Goal: Task Accomplishment & Management: Manage account settings

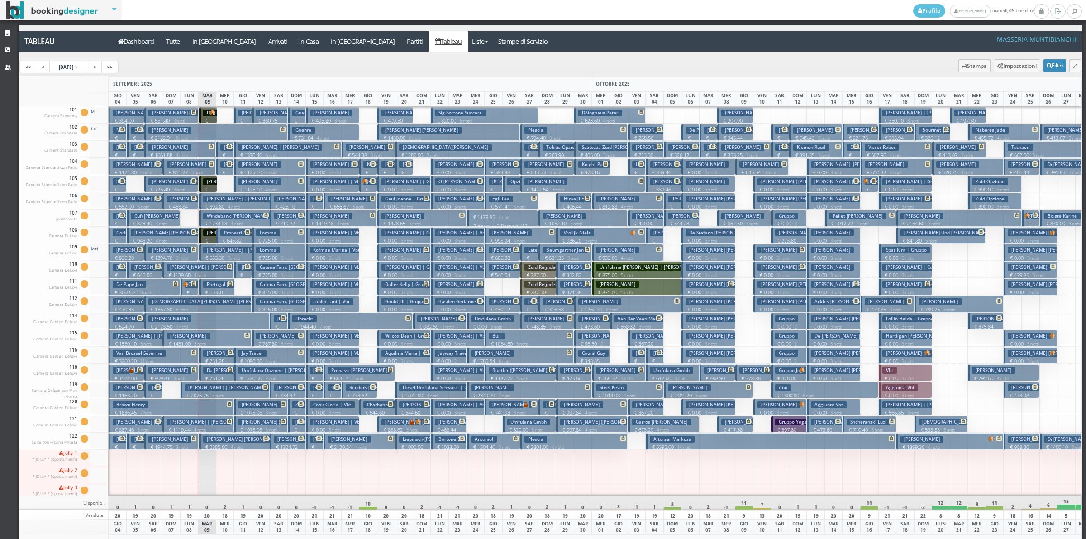
click at [220, 153] on p "€ 176.14 1 notti" at bounding box center [225, 166] width 11 height 29
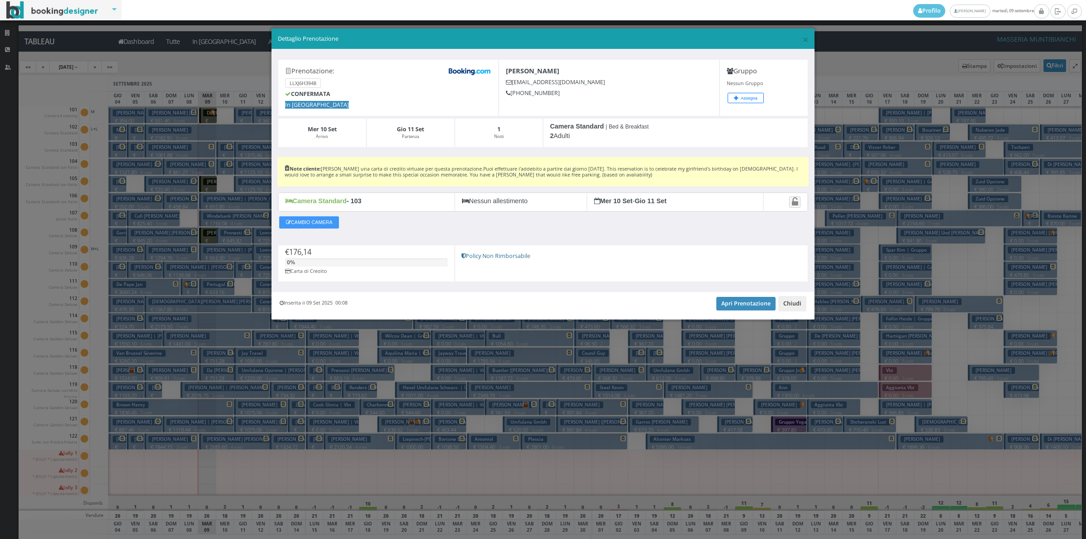
click at [797, 303] on button "Chiudi" at bounding box center [793, 303] width 28 height 15
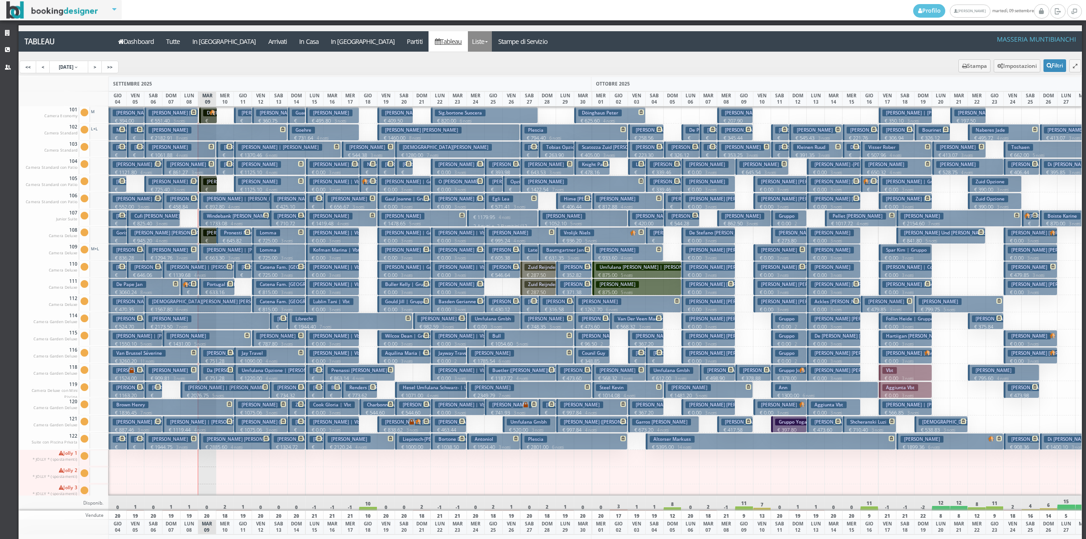
click at [468, 43] on link "Liste" at bounding box center [480, 41] width 24 height 20
click at [468, 41] on link "Liste" at bounding box center [480, 41] width 24 height 20
click at [293, 43] on a=pms-instay-reservations"] "In Casa" at bounding box center [309, 41] width 32 height 20
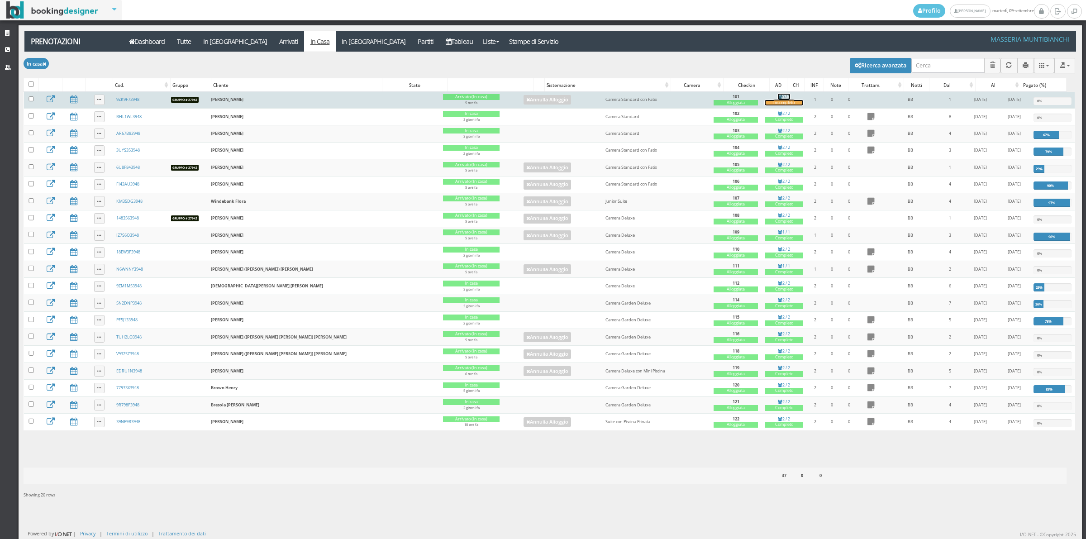
click at [765, 105] on div "Incompleto" at bounding box center [784, 103] width 39 height 6
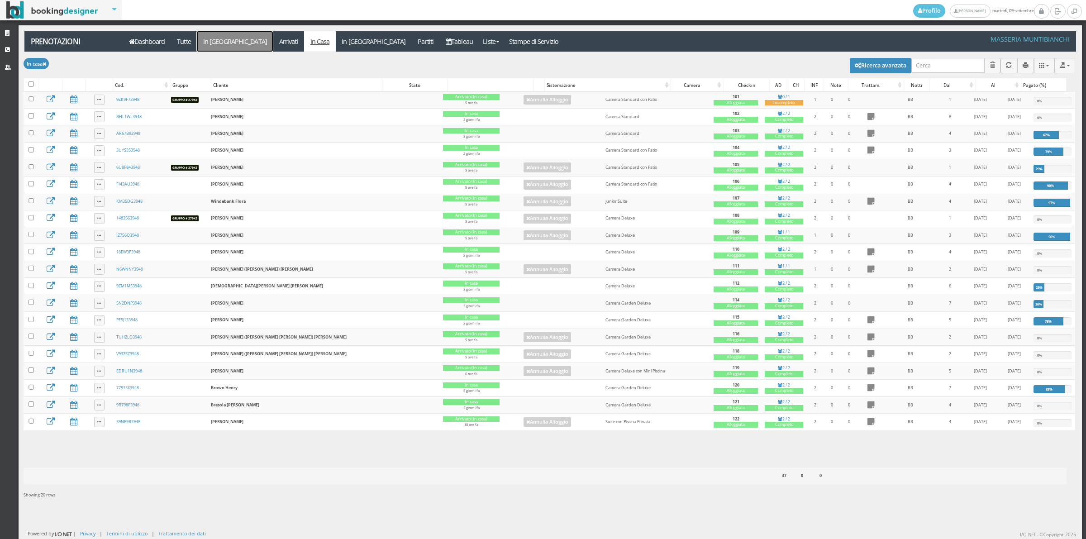
click at [221, 46] on link "In [GEOGRAPHIC_DATA]" at bounding box center [235, 41] width 76 height 20
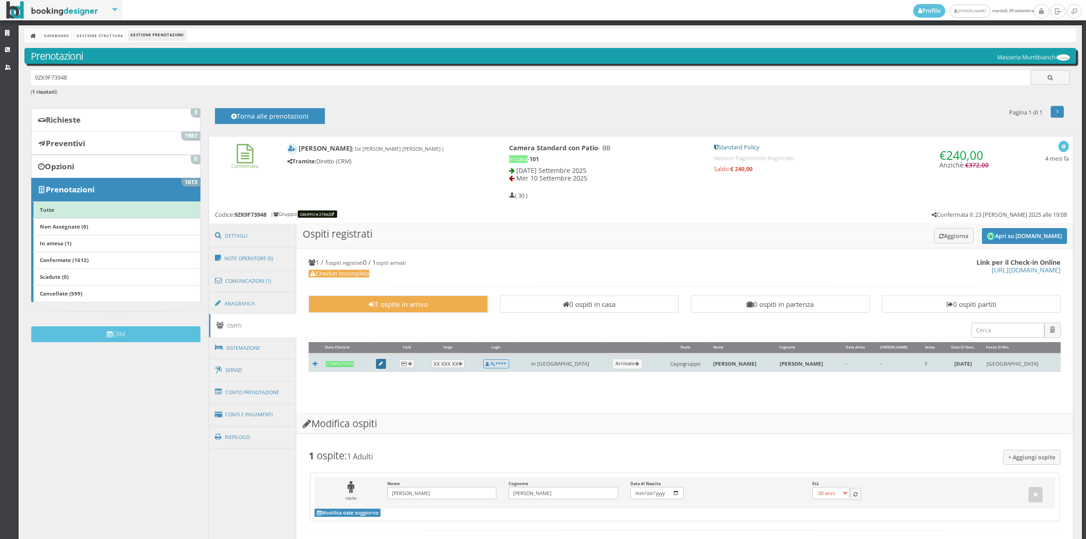
click at [383, 363] on icon at bounding box center [381, 364] width 4 height 5
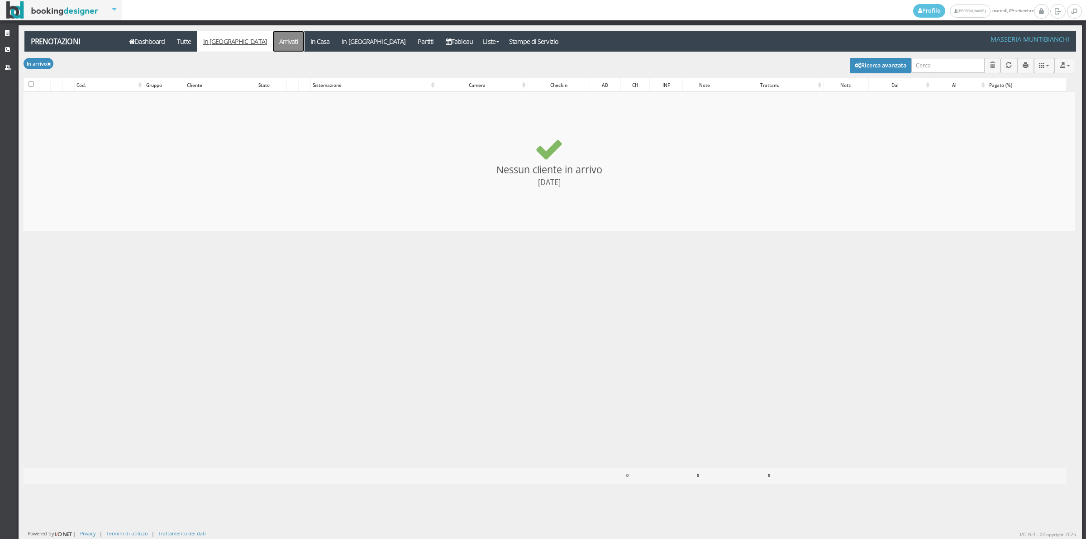
click at [273, 48] on link "Arrivati" at bounding box center [288, 41] width 31 height 20
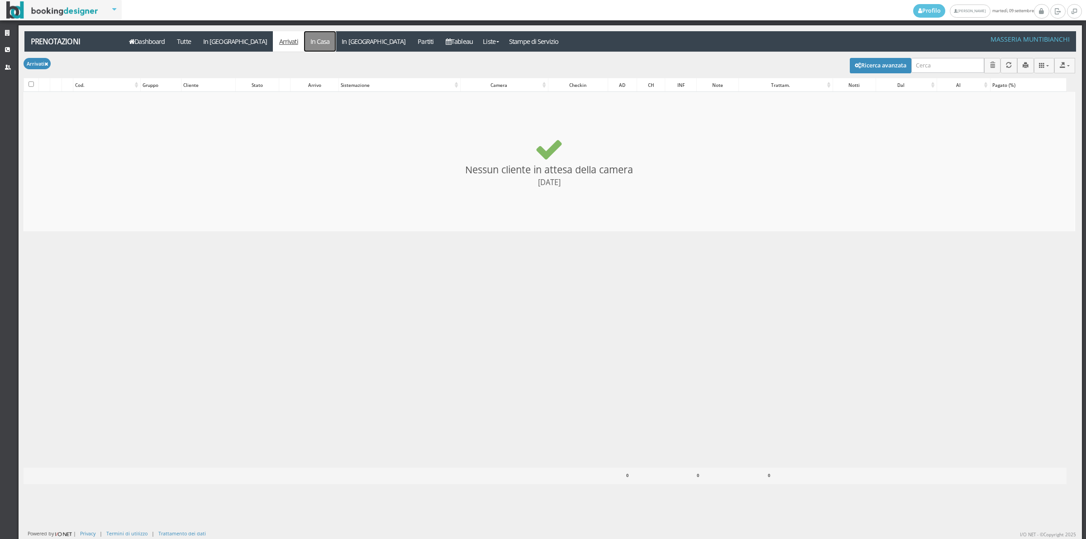
click at [304, 34] on link "In Casa" at bounding box center [320, 41] width 32 height 20
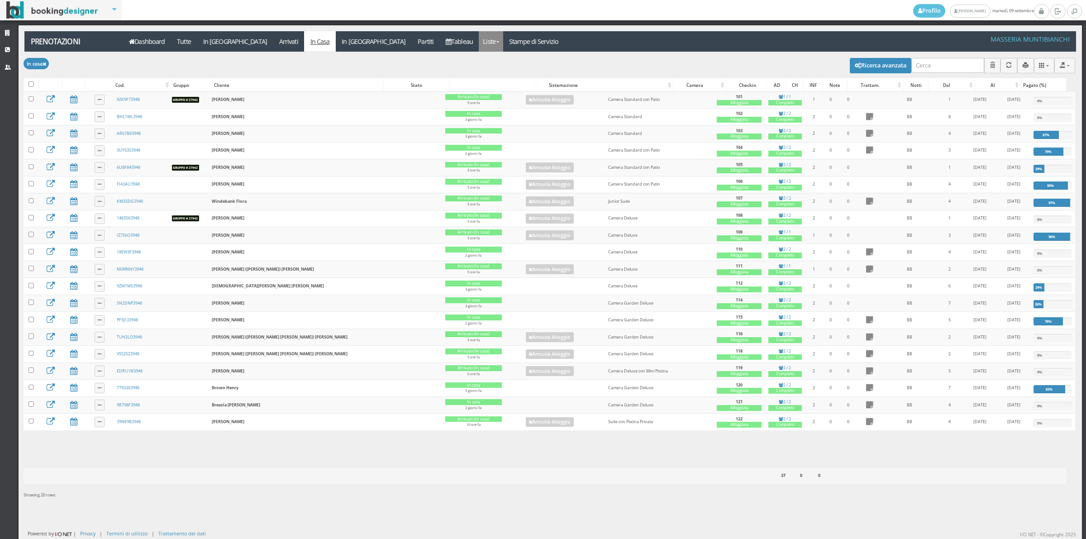
click at [479, 37] on link "Liste" at bounding box center [491, 41] width 24 height 20
click at [479, 48] on link "Liste" at bounding box center [491, 41] width 24 height 20
click at [479, 74] on link "Foglio Pulizie" at bounding box center [511, 75] width 65 height 16
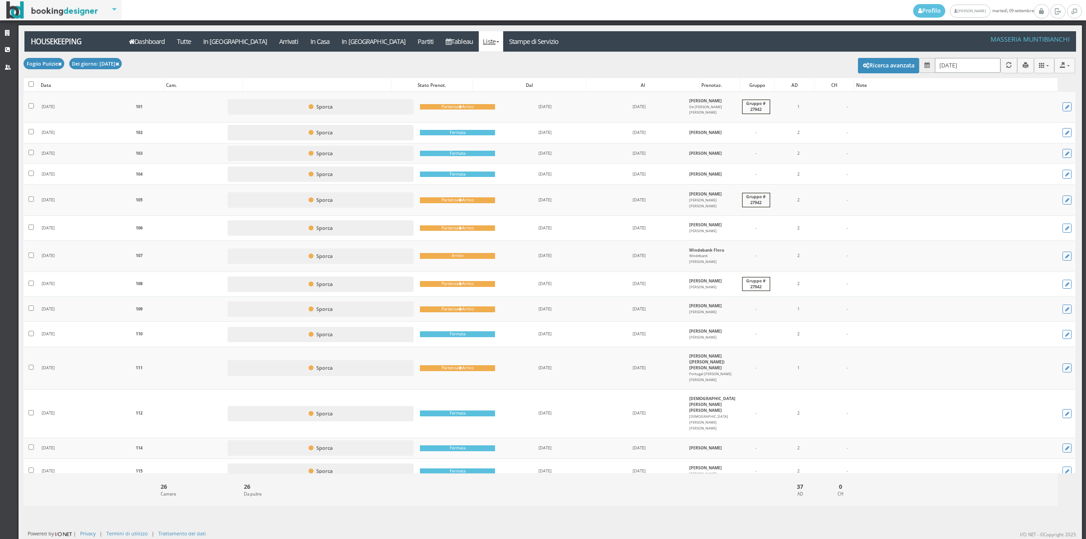
click at [976, 72] on input "09/09/2025" at bounding box center [968, 65] width 66 height 15
click at [981, 139] on link "10" at bounding box center [985, 139] width 12 height 15
type input "10/09/2025"
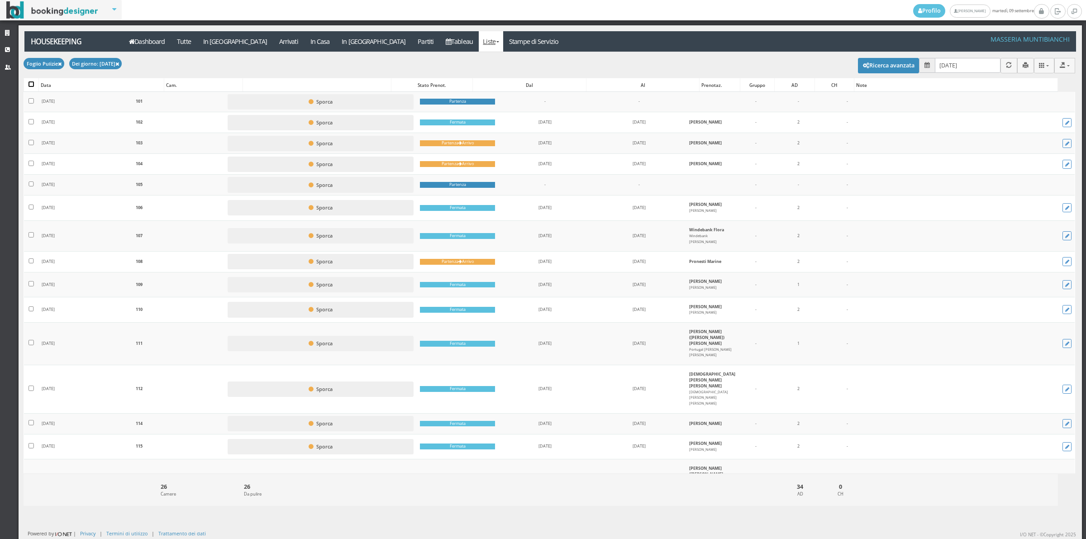
click at [32, 84] on input "checkbox" at bounding box center [31, 83] width 5 height 5
checkbox input "true"
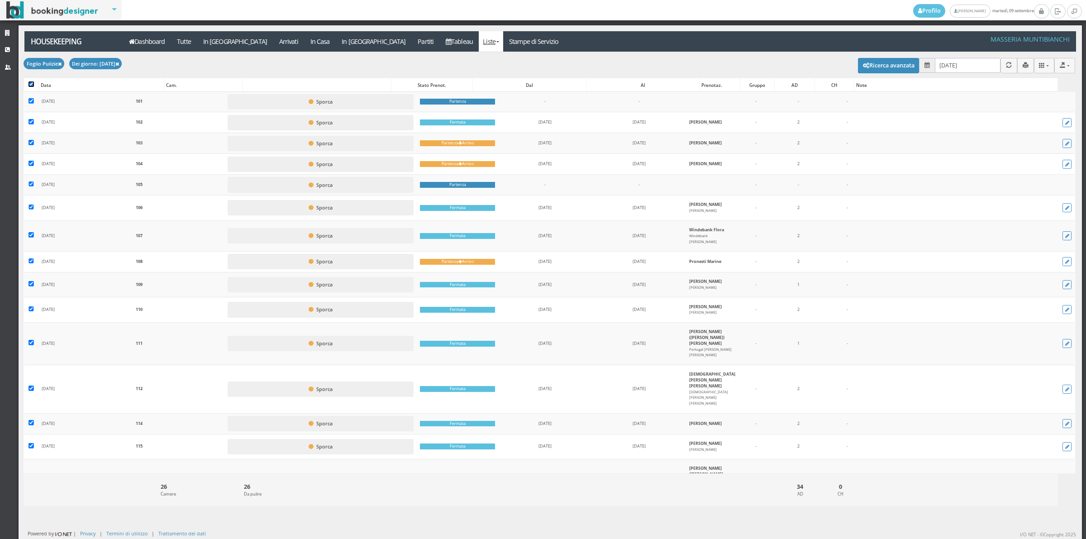
checkbox input "true"
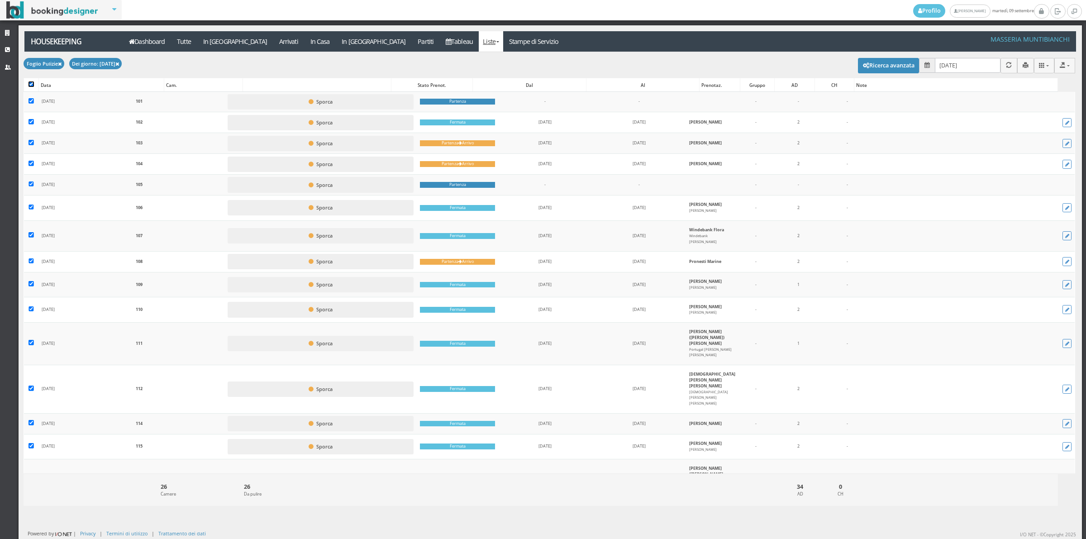
checkbox input "true"
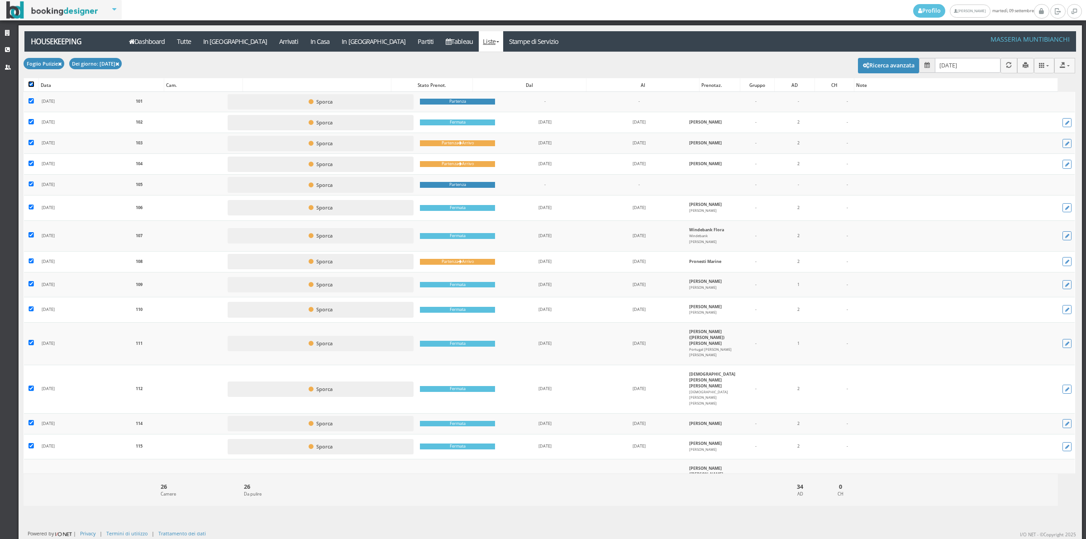
checkbox input "true"
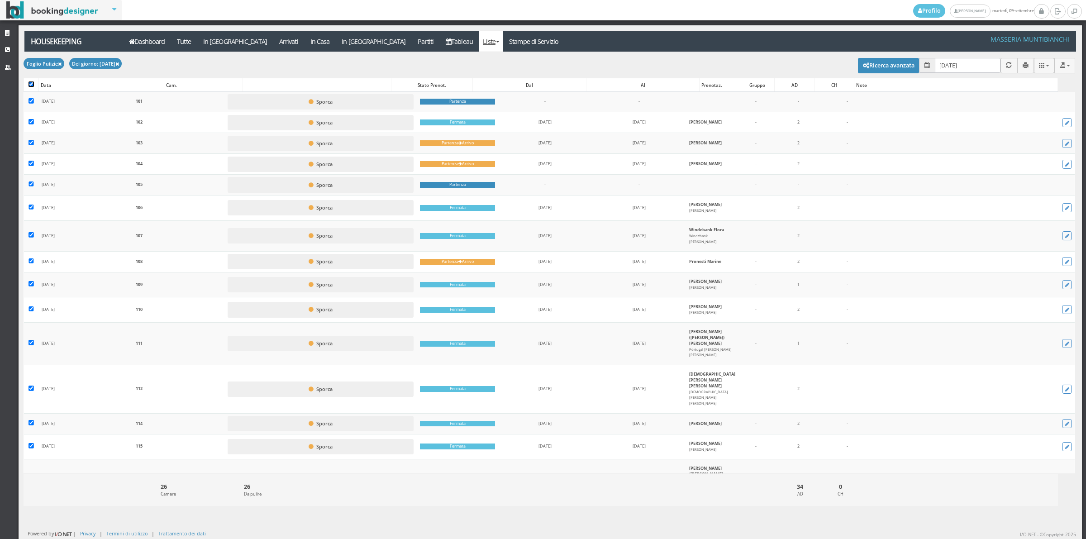
checkbox input "true"
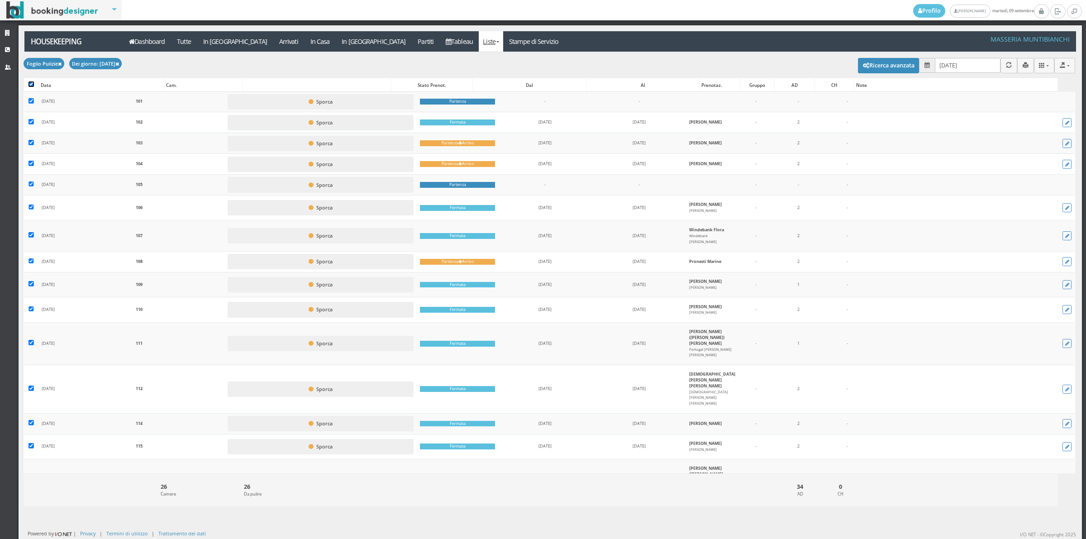
checkbox input "true"
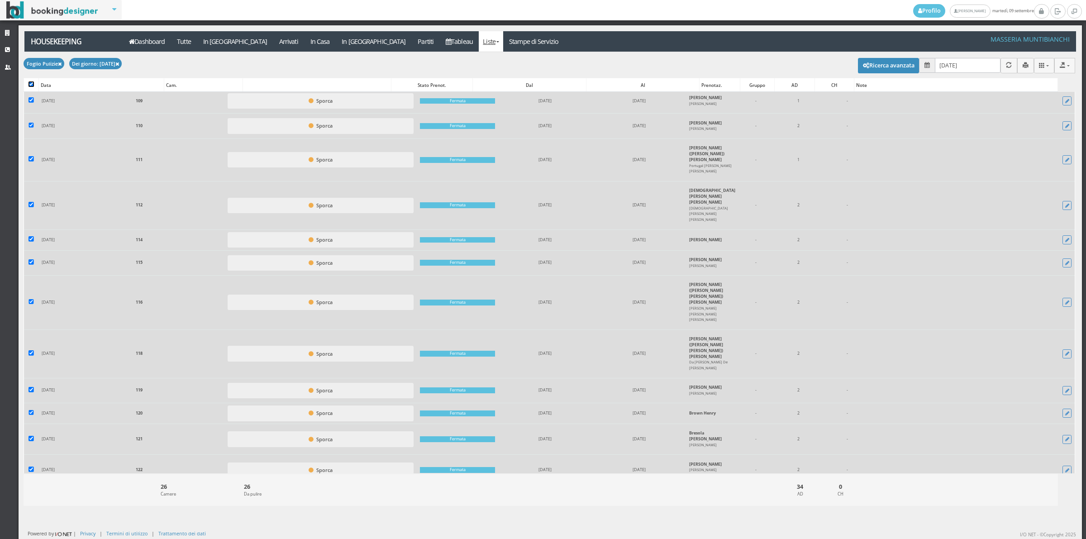
scroll to position [344, 0]
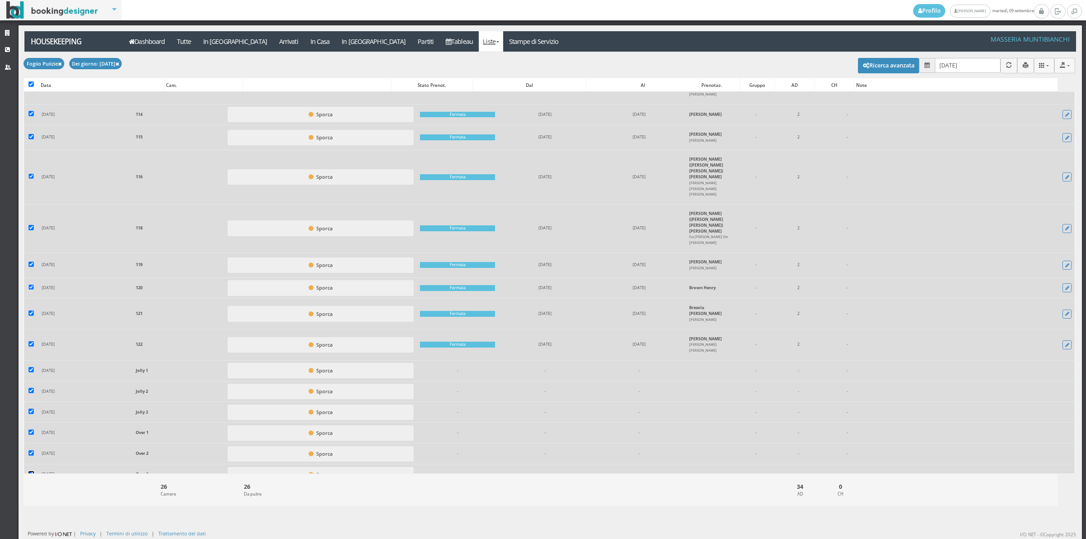
click at [29, 471] on input "checkbox" at bounding box center [31, 473] width 5 height 5
checkbox input "false"
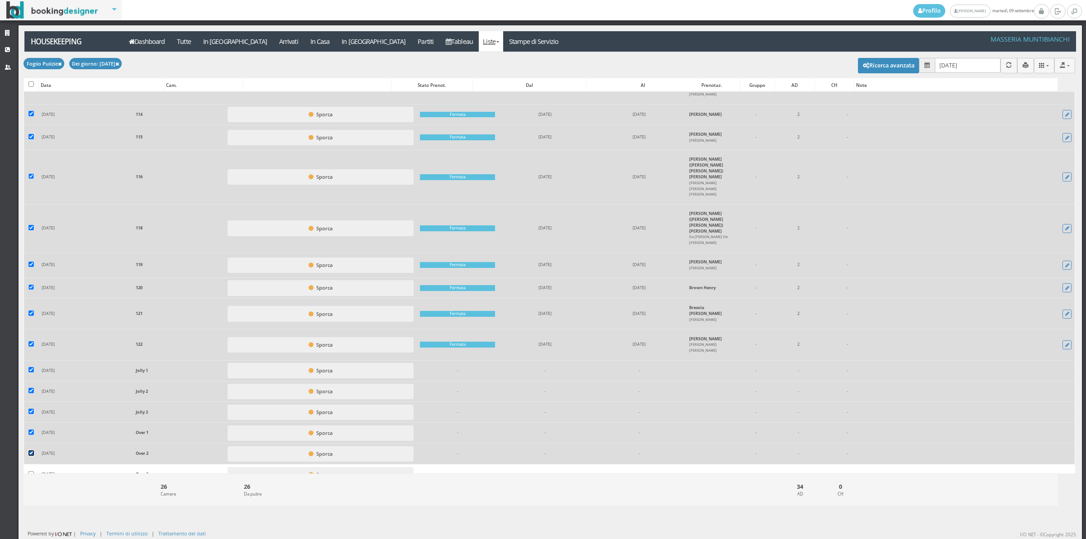
click at [33, 450] on input "checkbox" at bounding box center [31, 452] width 5 height 5
checkbox input "false"
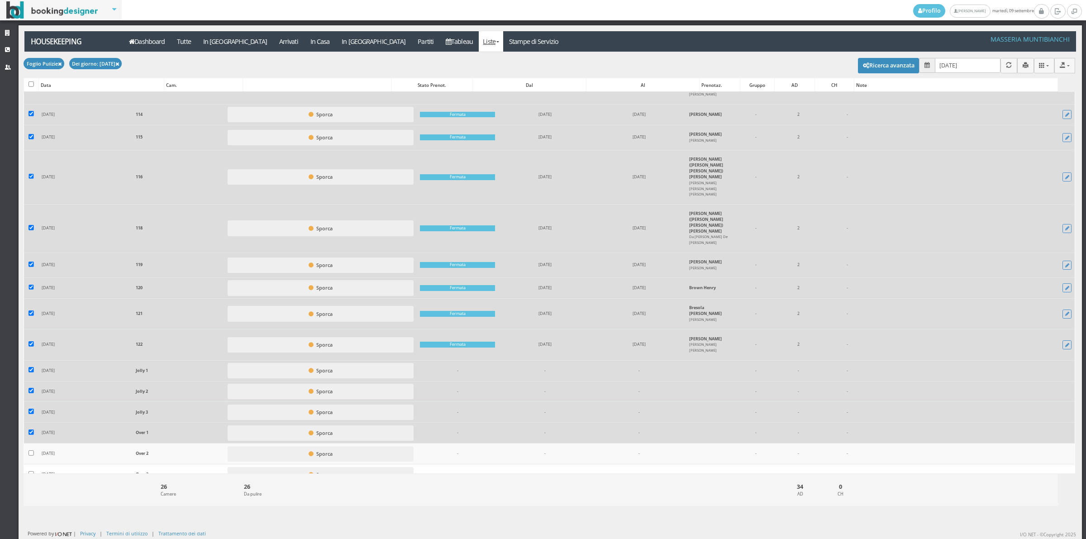
click at [33, 430] on label at bounding box center [31, 433] width 5 height 7
click at [33, 430] on input "checkbox" at bounding box center [31, 432] width 5 height 5
checkbox input "false"
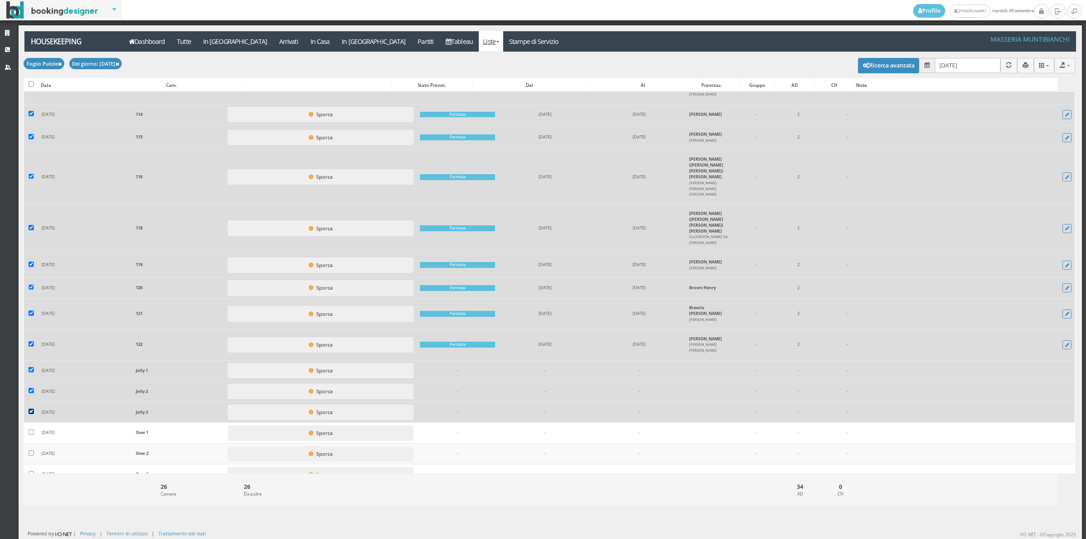
click at [32, 409] on input "checkbox" at bounding box center [31, 411] width 5 height 5
checkbox input "false"
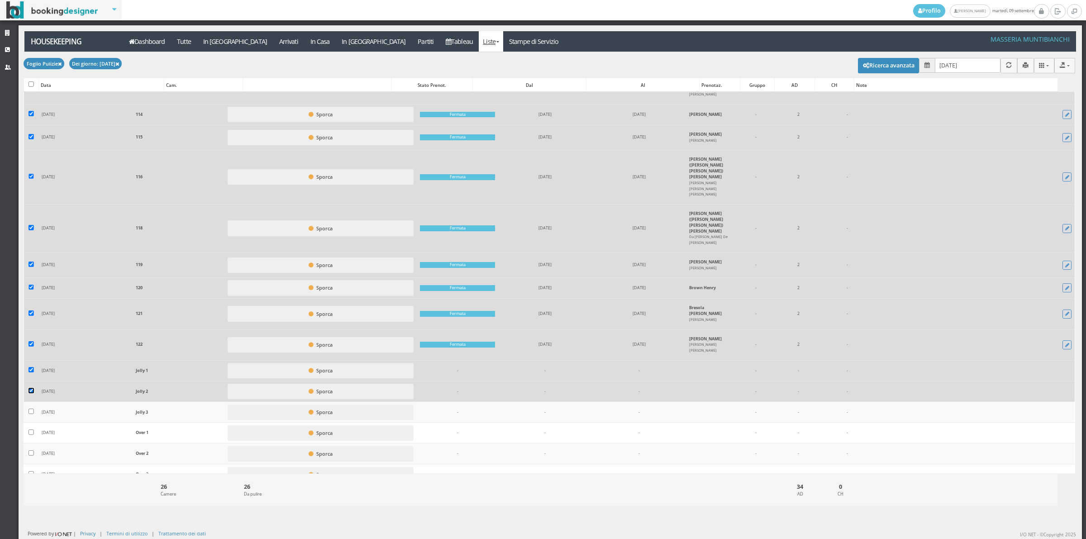
click at [31, 388] on input "checkbox" at bounding box center [31, 390] width 5 height 5
checkbox input "false"
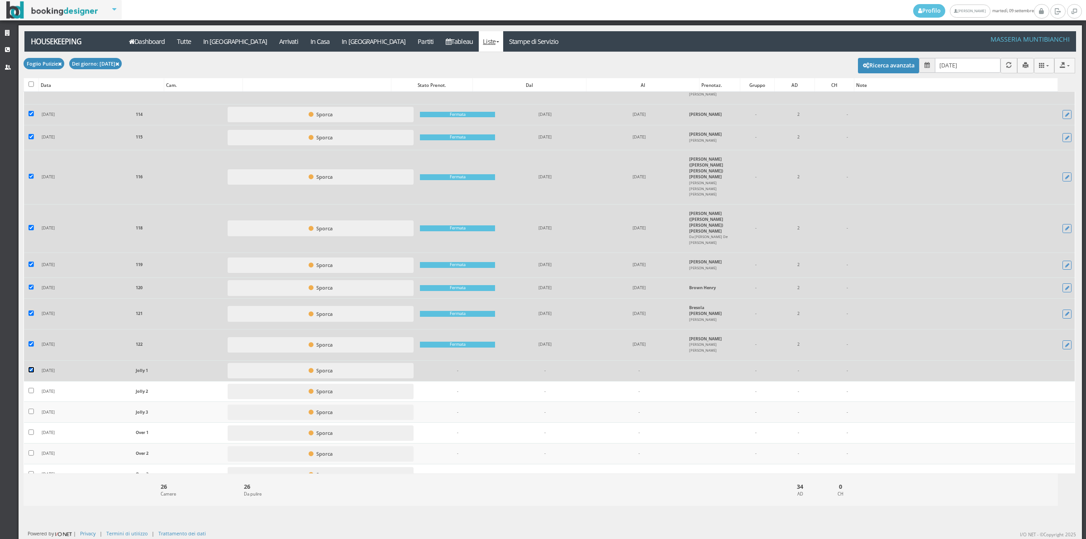
click at [32, 367] on input "checkbox" at bounding box center [31, 369] width 5 height 5
checkbox input "false"
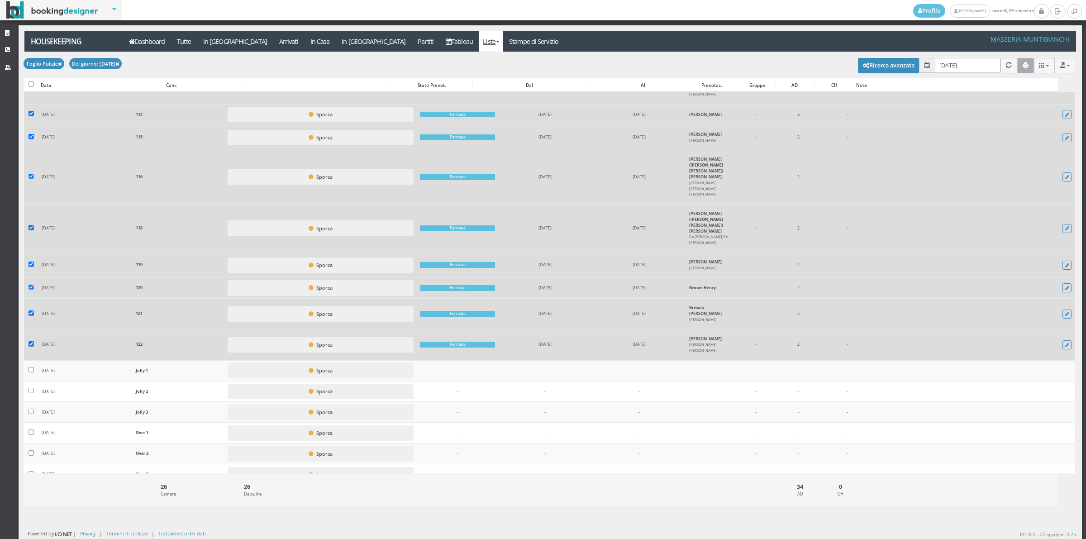
click at [1024, 67] on button "button" at bounding box center [1026, 65] width 17 height 15
click at [503, 42] on link "Stampe di Servizio" at bounding box center [534, 41] width 62 height 20
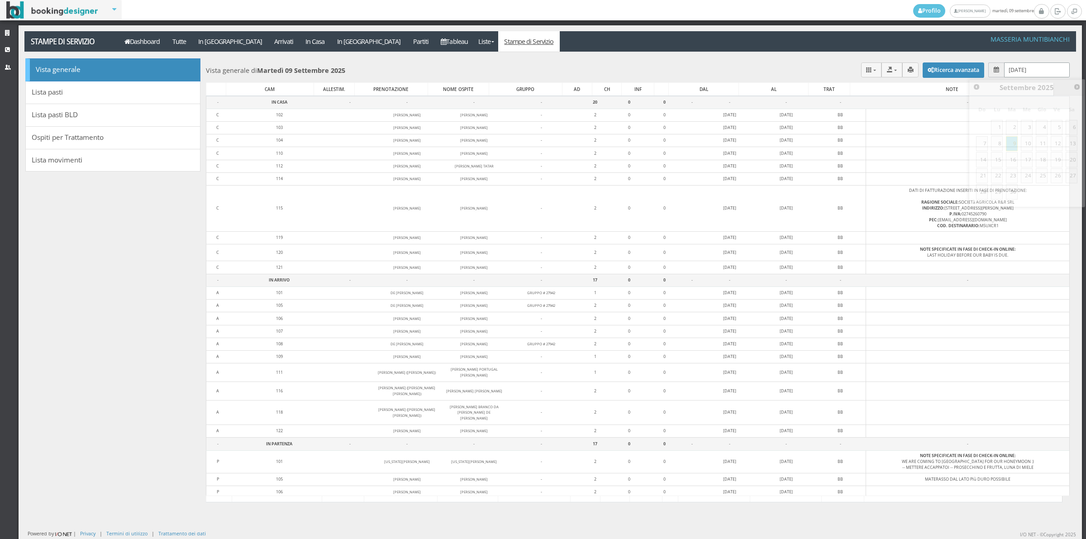
click at [1017, 72] on input "[DATE]" at bounding box center [1037, 69] width 66 height 15
click at [1029, 145] on link "10" at bounding box center [1027, 143] width 12 height 15
type input "[DATE]"
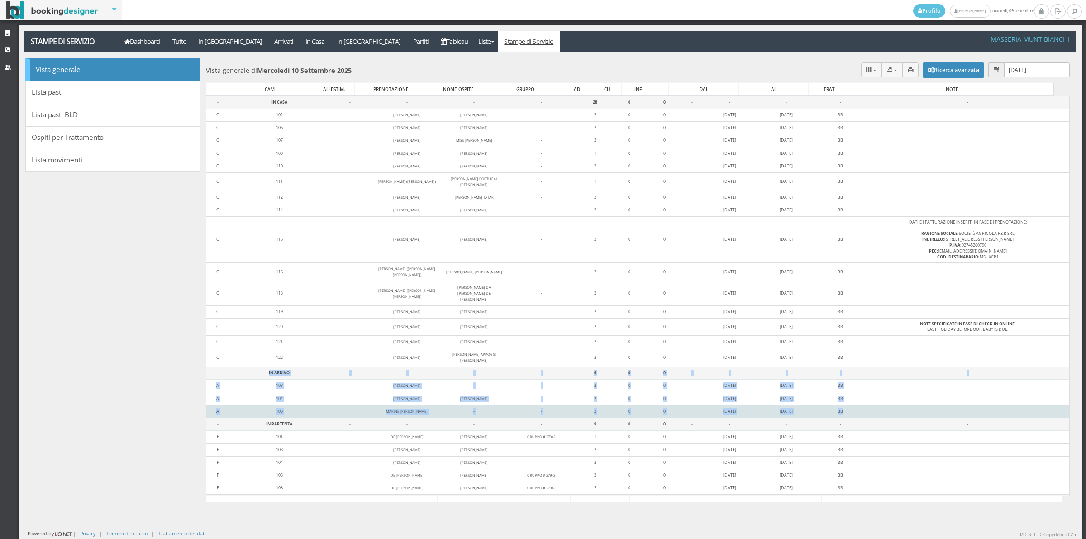
drag, startPoint x: 244, startPoint y: 377, endPoint x: 865, endPoint y: 419, distance: 622.5
click at [864, 419] on tbody "- IN CASA - - - - 28 0 0 - - - - - C 102 [PERSON_NAME] [PERSON_NAME] - 2 0 0 [D…" at bounding box center [638, 306] width 864 height 420
click at [866, 418] on td at bounding box center [968, 411] width 204 height 13
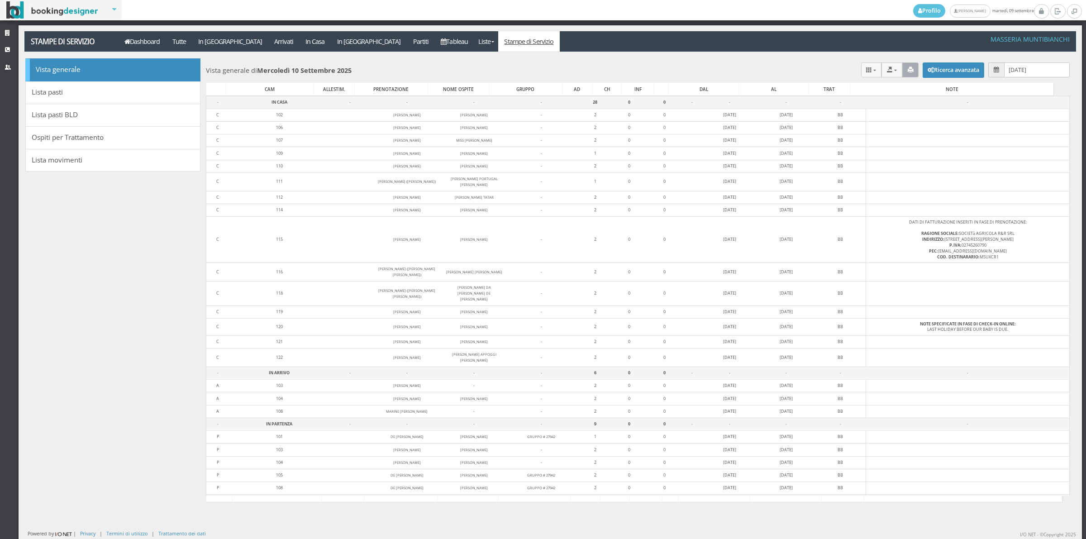
click at [908, 72] on icon "button" at bounding box center [911, 70] width 6 height 6
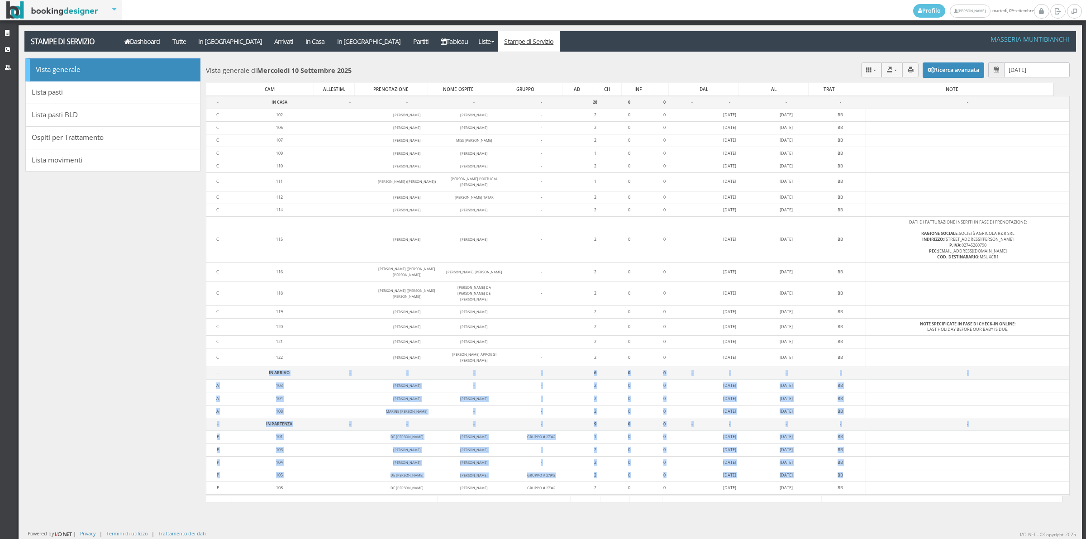
scroll to position [34, 0]
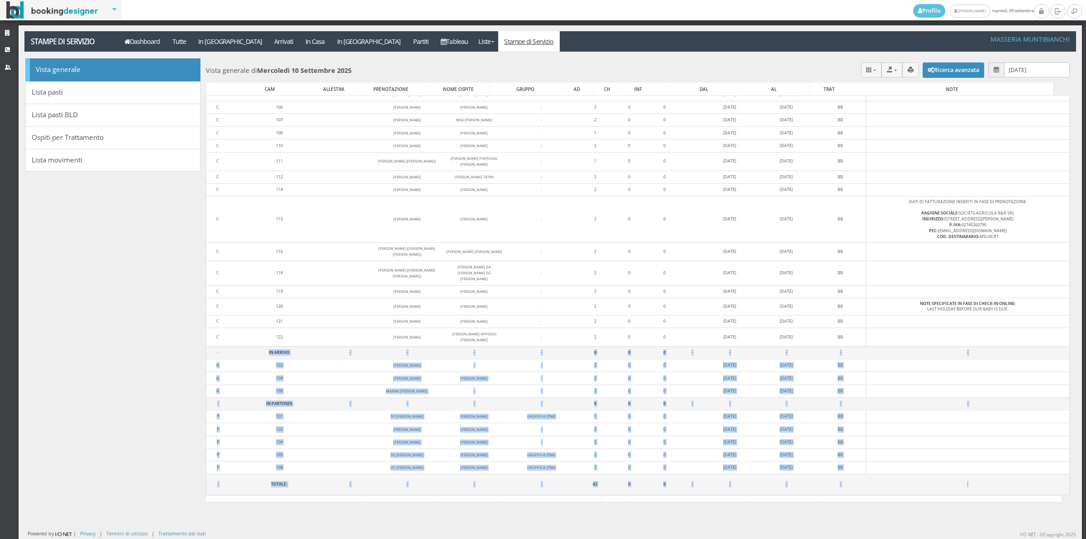
drag, startPoint x: 271, startPoint y: 370, endPoint x: 951, endPoint y: 498, distance: 692.6
click at [951, 498] on div "CAM ALLESTIM. PRENOTAZIONE NOME OSPITE GRUPPO AD CH INF DAL AL TRAT NOTE Carica…" at bounding box center [638, 292] width 864 height 420
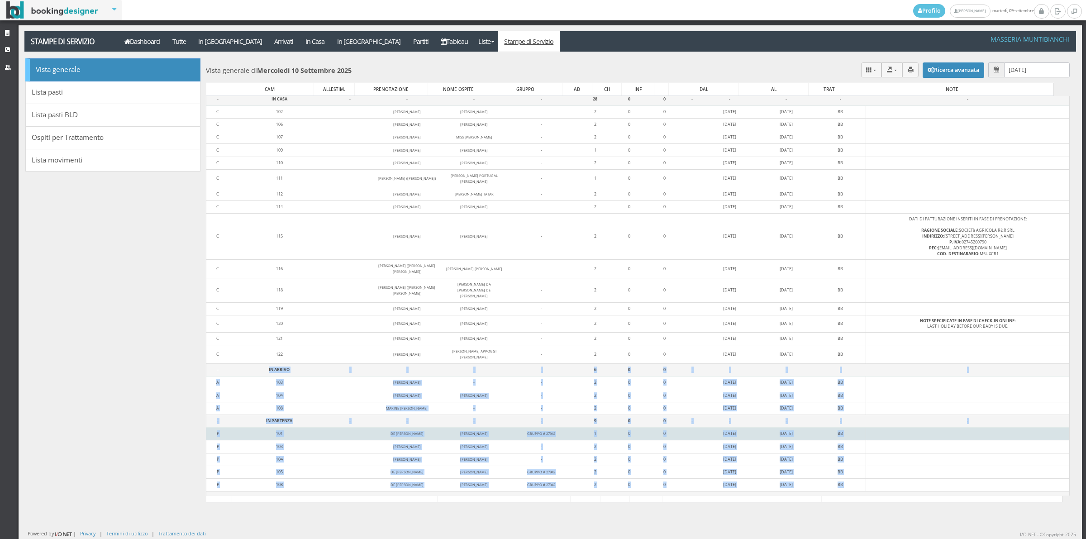
scroll to position [0, 0]
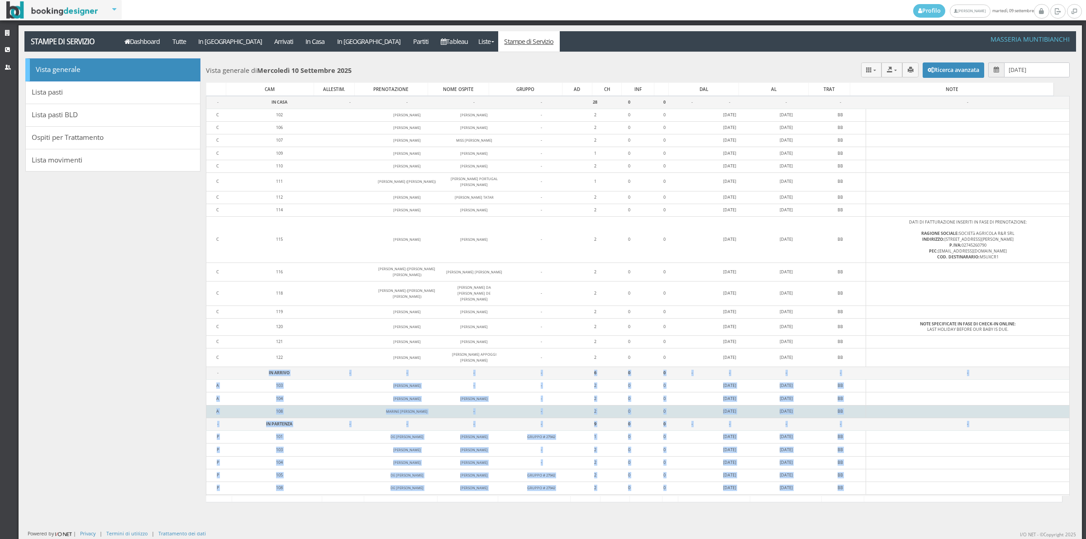
click at [758, 408] on td "[DATE]" at bounding box center [786, 411] width 57 height 13
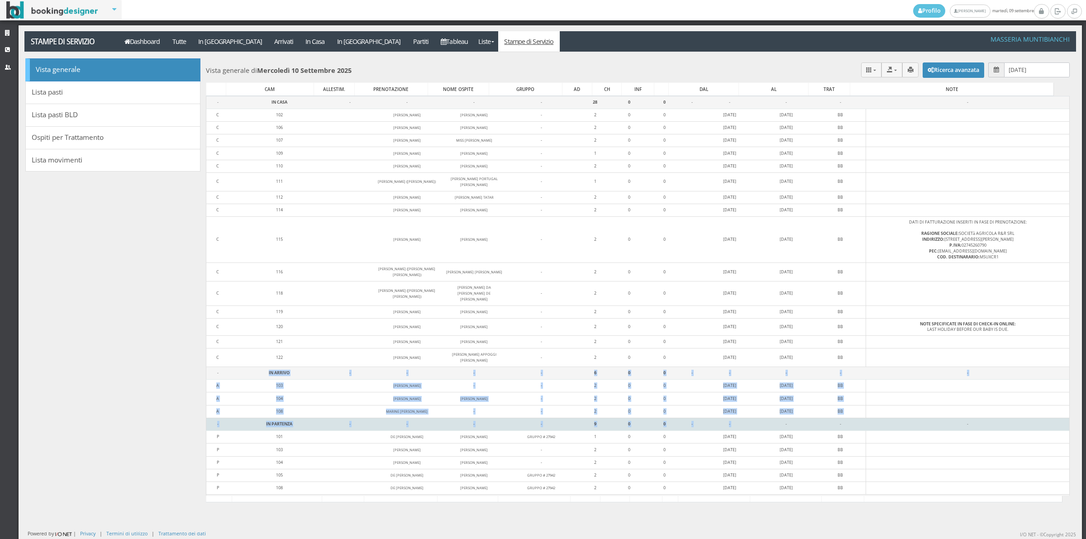
drag, startPoint x: 253, startPoint y: 375, endPoint x: 762, endPoint y: 422, distance: 510.5
click at [762, 422] on tbody "- IN CASA - - - - 28 0 0 - - - - - C 102 ALAIN DEFAYS ALAIN DEFAYS - 2 0 0 06/0…" at bounding box center [638, 306] width 864 height 420
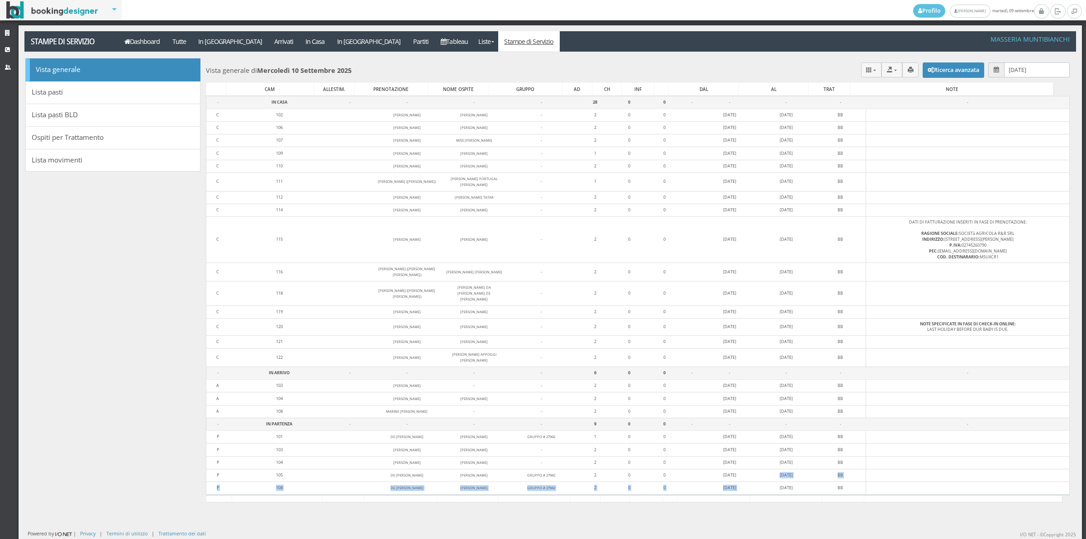
scroll to position [34, 0]
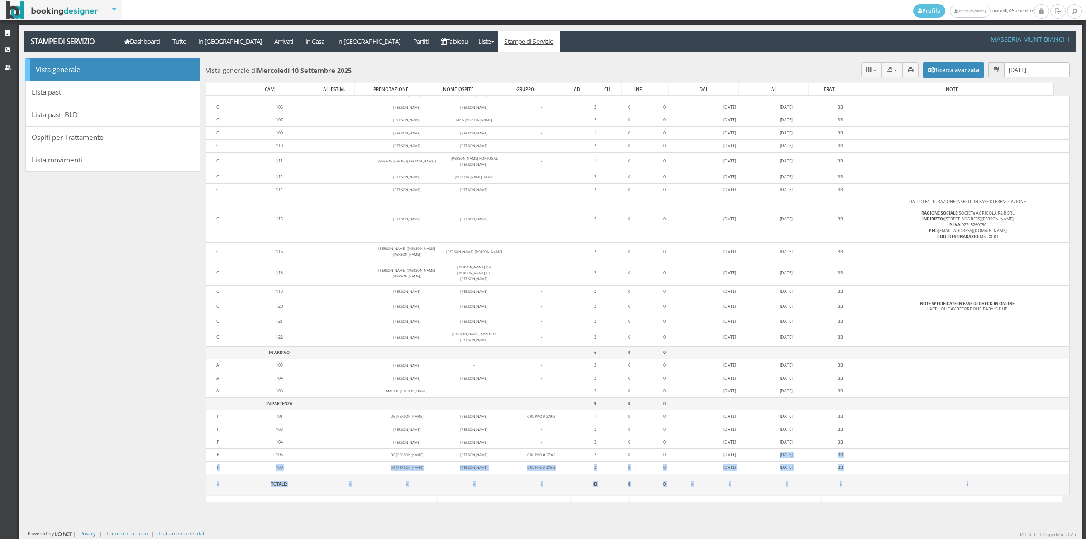
drag, startPoint x: 757, startPoint y: 495, endPoint x: 757, endPoint y: 501, distance: 6.3
click at [757, 501] on div "CAM ALLESTIM. PRENOTAZIONE NOME OSPITE GRUPPO AD CH INF DAL AL TRAT NOTE Carica…" at bounding box center [638, 292] width 864 height 420
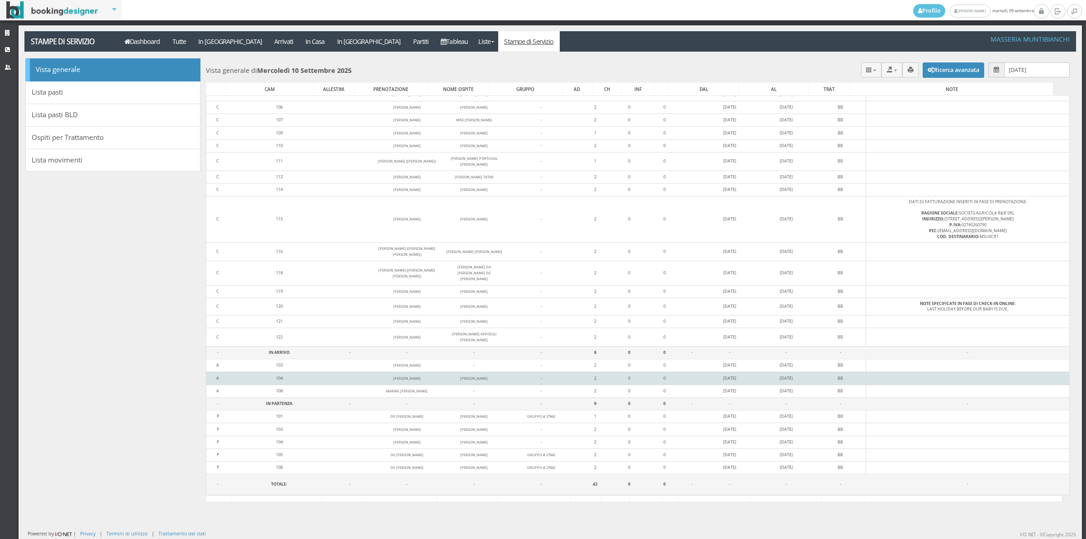
click at [253, 374] on td "104" at bounding box center [279, 378] width 100 height 13
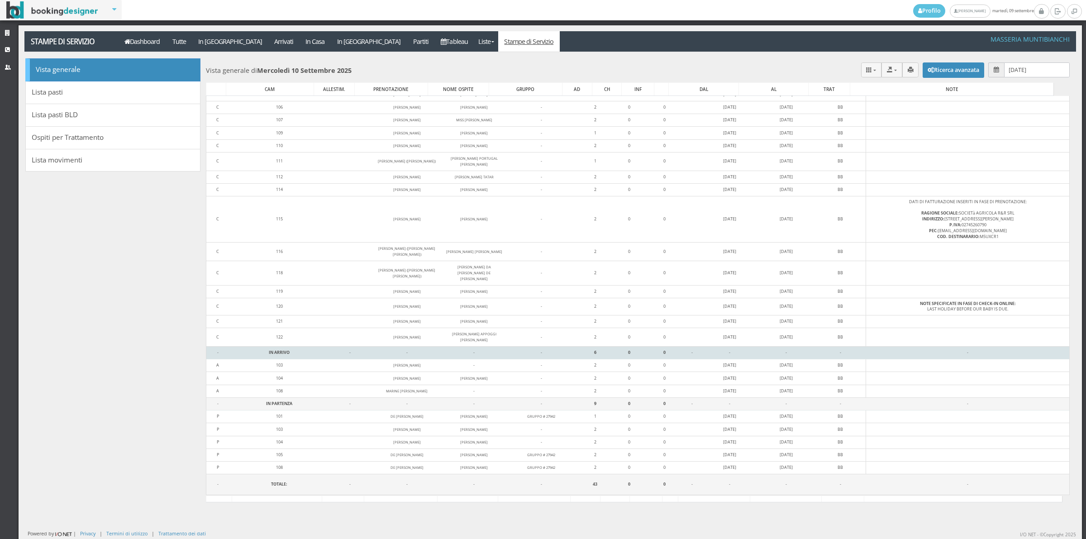
click at [269, 349] on b "IN ARRIVO" at bounding box center [279, 352] width 21 height 6
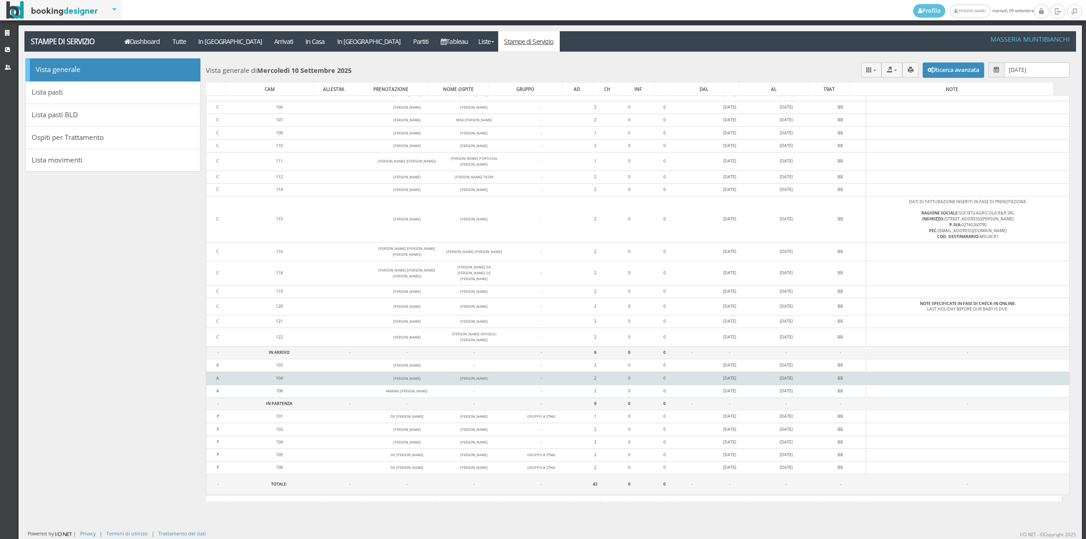
drag, startPoint x: 401, startPoint y: 390, endPoint x: 336, endPoint y: 373, distance: 67.6
click at [401, 397] on td "-" at bounding box center [406, 403] width 73 height 13
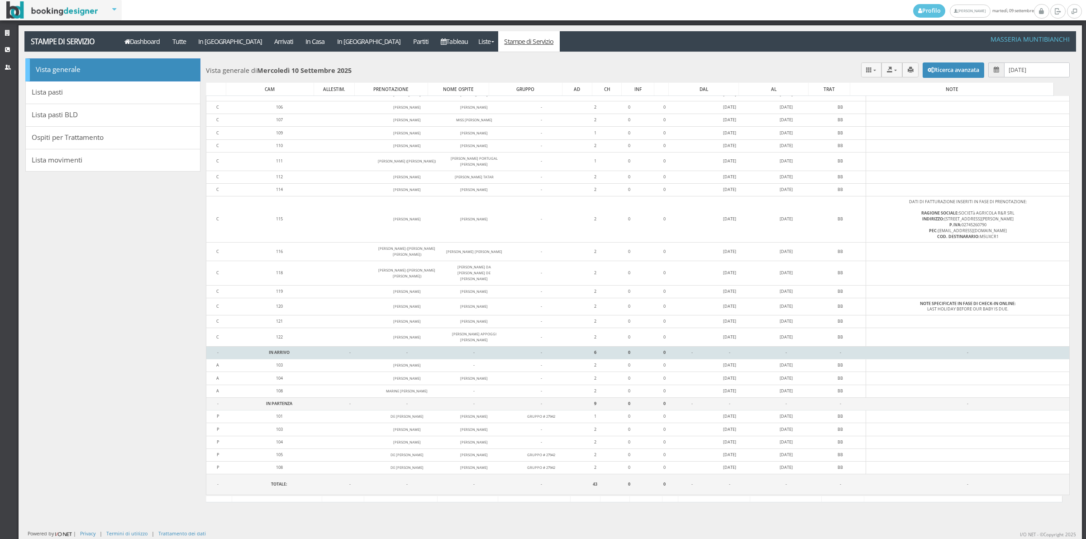
click at [254, 347] on td "IN ARRIVO" at bounding box center [279, 353] width 100 height 13
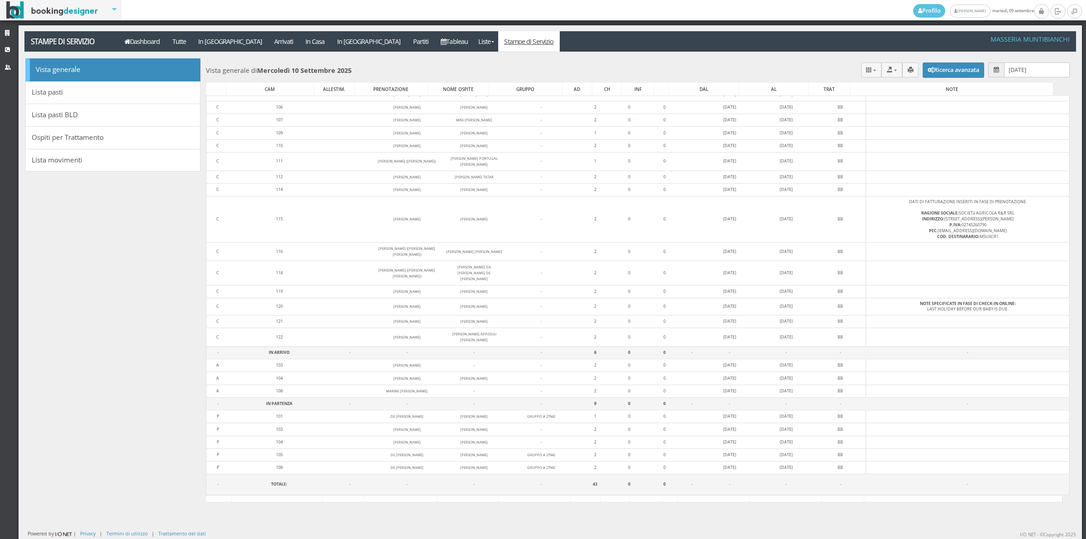
click at [200, 343] on section "10/09/2025 Ricerca avanzata Vista generale di Mercoledì 10 Settembre 2025 CAM A…" at bounding box center [638, 283] width 876 height 451
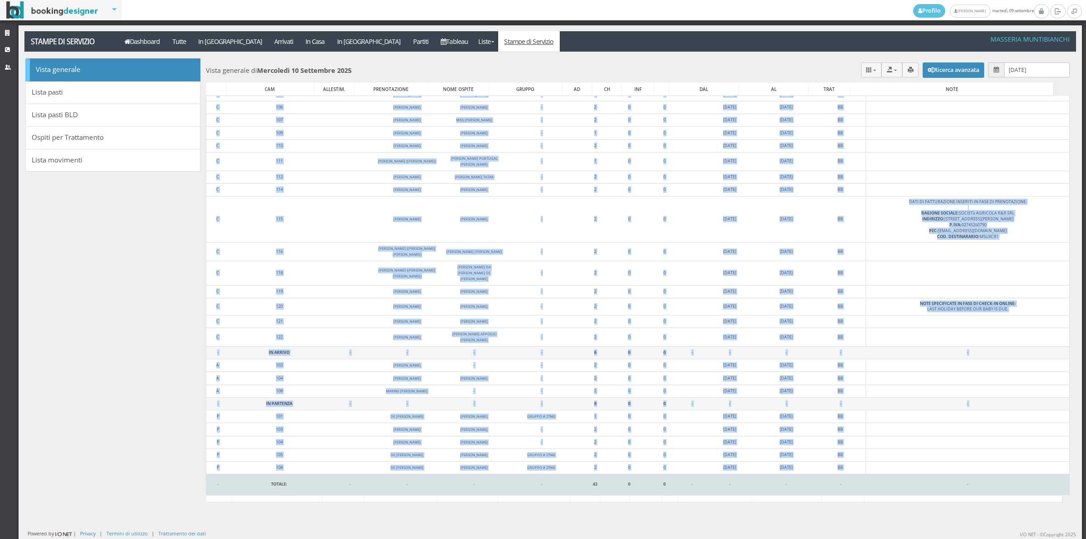
drag, startPoint x: 200, startPoint y: 363, endPoint x: 207, endPoint y: 492, distance: 129.7
click at [207, 492] on section "10/09/2025 Ricerca avanzata Vista generale di Mercoledì 10 Settembre 2025 CAM A…" at bounding box center [638, 283] width 876 height 451
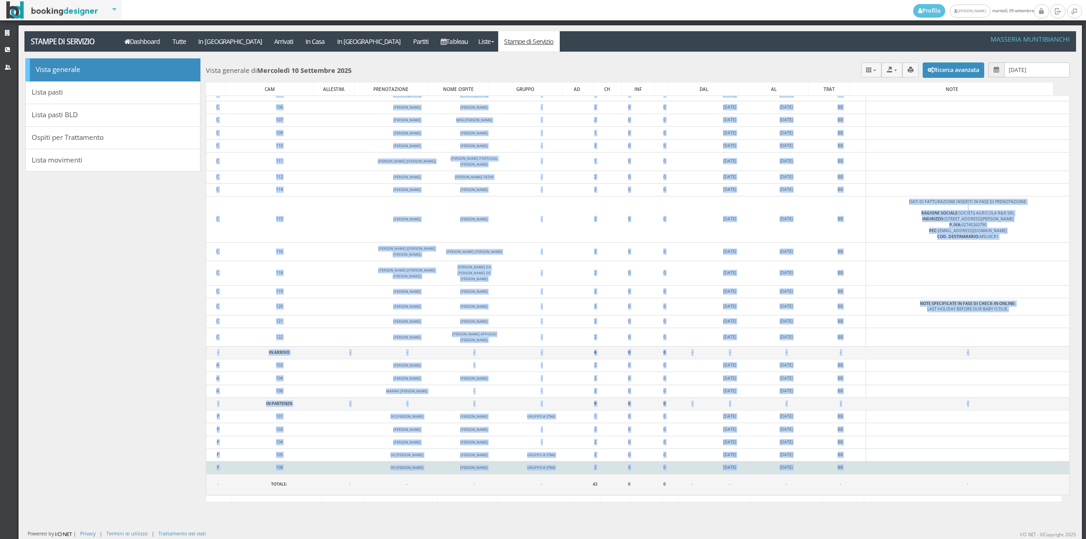
click at [243, 466] on td "108" at bounding box center [279, 467] width 100 height 13
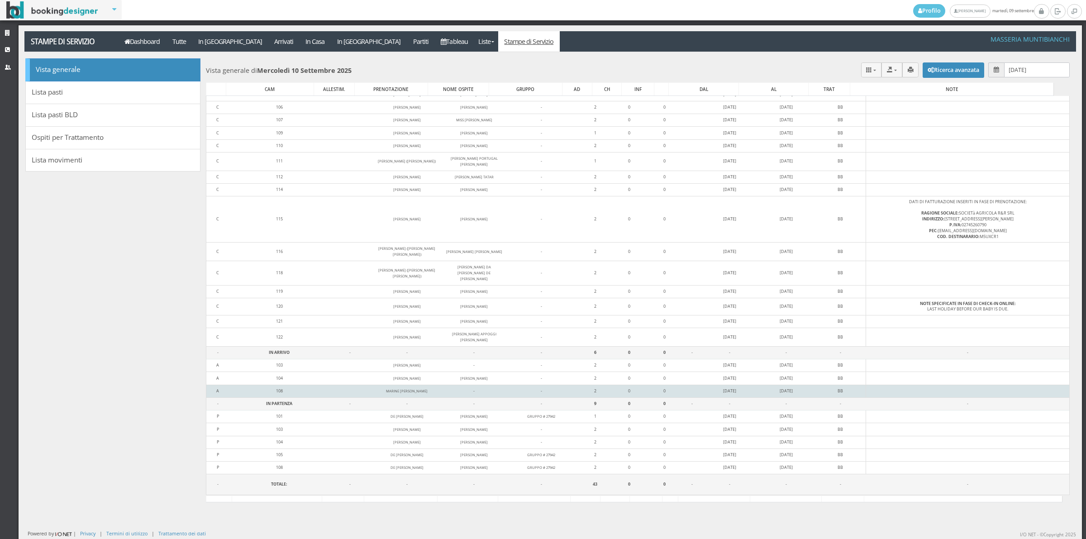
drag, startPoint x: 244, startPoint y: 464, endPoint x: 249, endPoint y: 385, distance: 79.3
click at [245, 461] on td "108" at bounding box center [279, 467] width 100 height 13
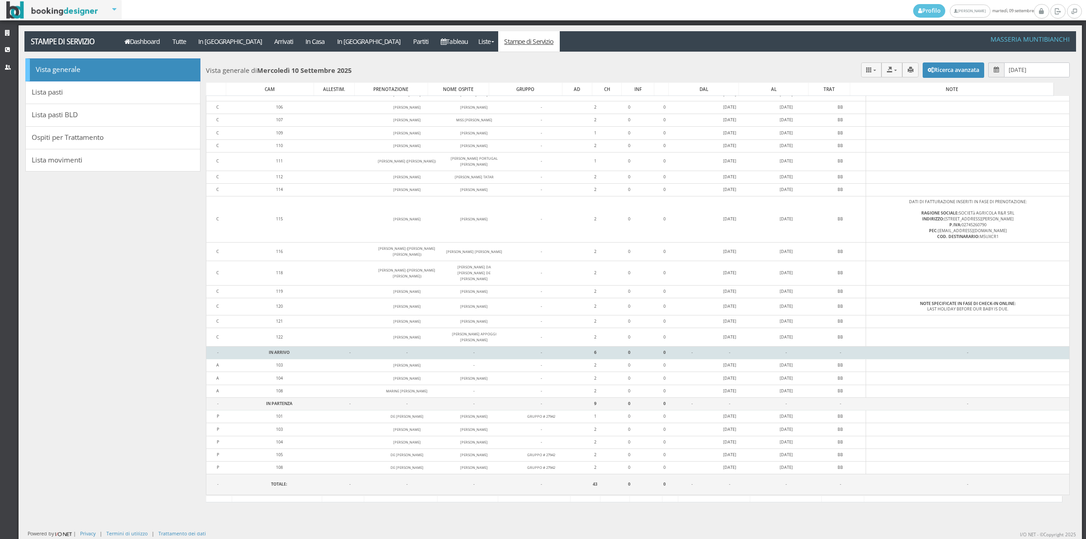
click at [255, 347] on td "IN ARRIVO" at bounding box center [279, 353] width 100 height 13
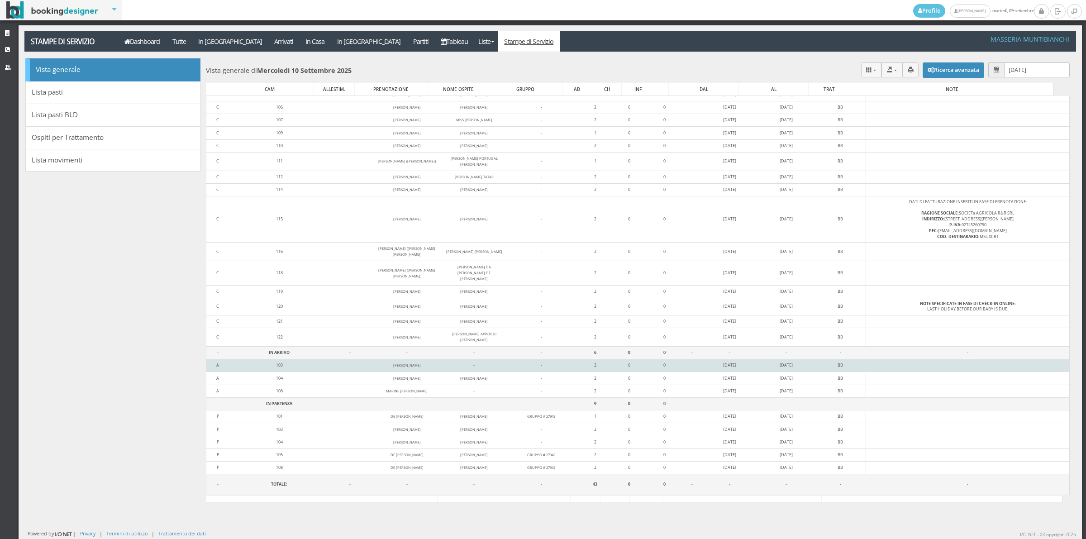
click at [299, 359] on td "103" at bounding box center [279, 365] width 100 height 13
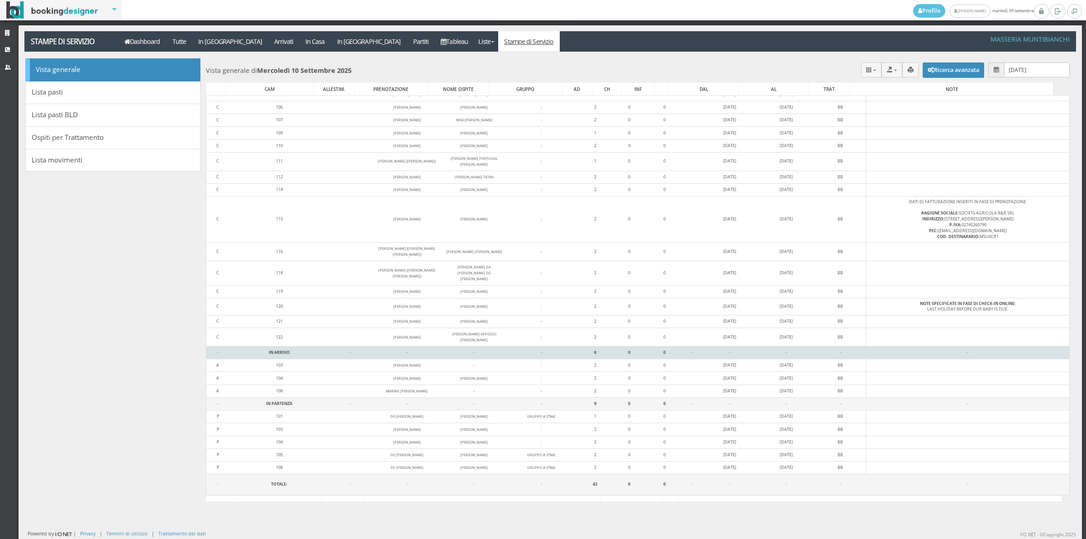
click at [269, 349] on b "IN ARRIVO" at bounding box center [279, 352] width 21 height 6
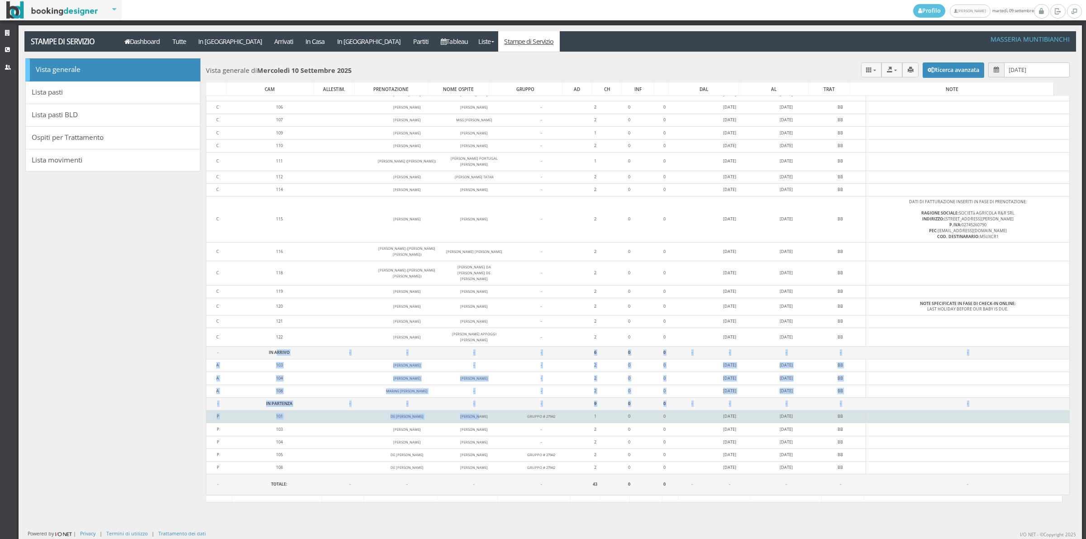
drag, startPoint x: 284, startPoint y: 344, endPoint x: 452, endPoint y: 411, distance: 180.0
click at [452, 411] on tbody "- IN CASA - - - - 28 0 0 - - - - - C 102 ALAIN DEFAYS ALAIN DEFAYS - 2 0 0 06/0…" at bounding box center [638, 286] width 864 height 420
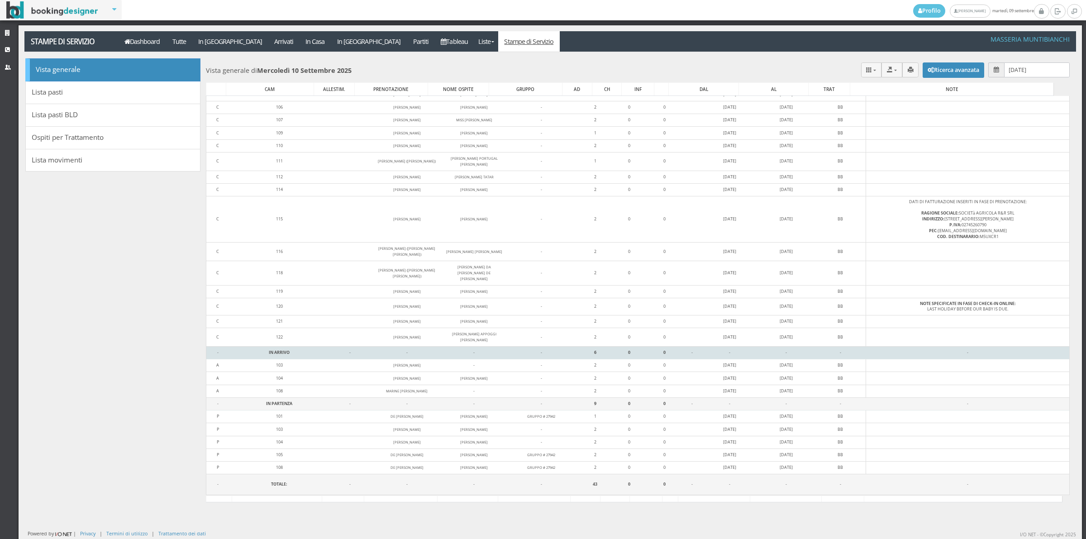
click at [269, 349] on b "IN ARRIVO" at bounding box center [279, 352] width 21 height 6
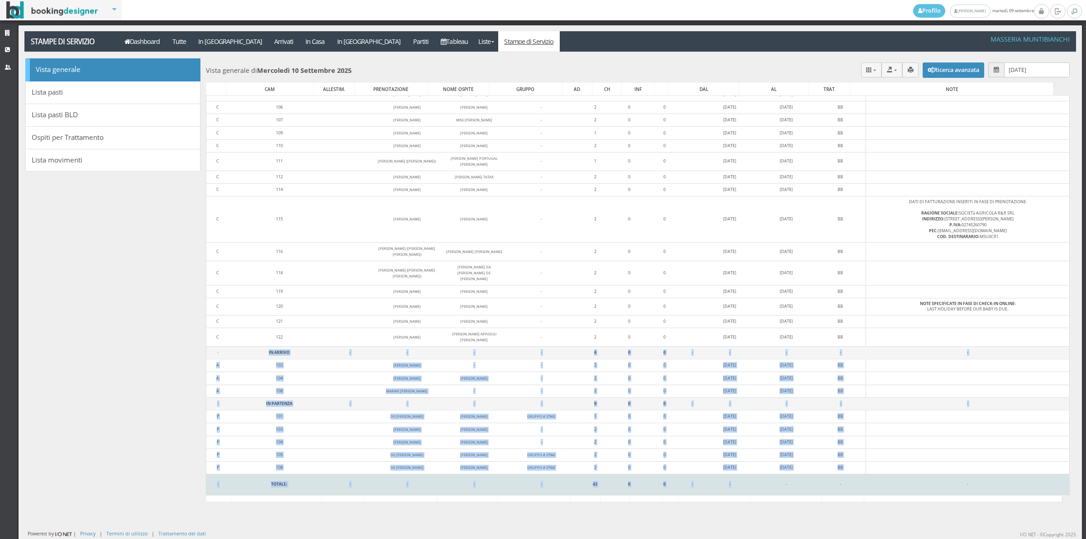
drag, startPoint x: 254, startPoint y: 344, endPoint x: 735, endPoint y: 478, distance: 498.9
click at [735, 478] on tbody "- IN CASA - - - - 28 0 0 - - - - - C 102 ALAIN DEFAYS ALAIN DEFAYS - 2 0 0 06/0…" at bounding box center [638, 286] width 864 height 420
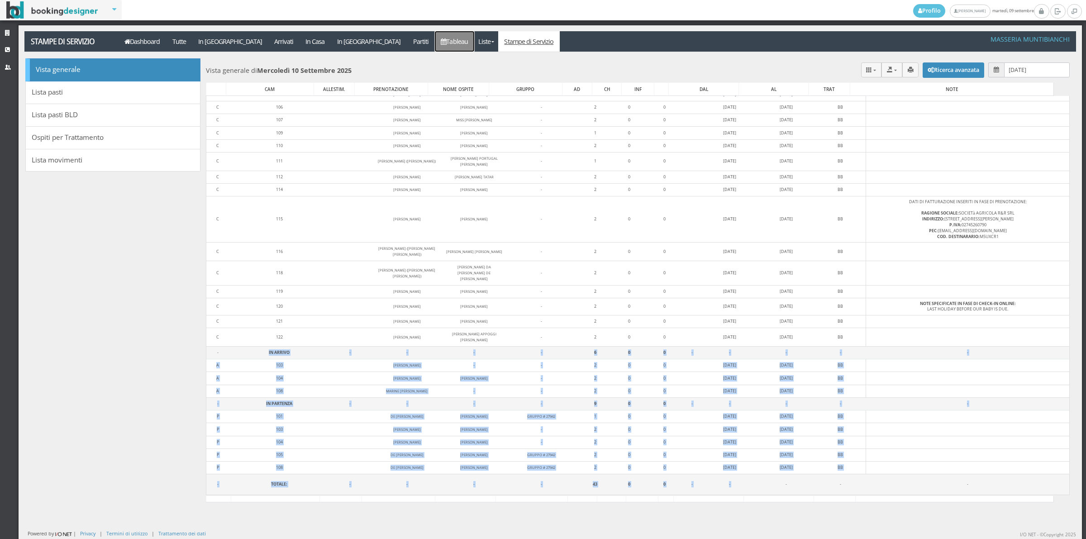
click at [435, 37] on link "Tableau" at bounding box center [454, 41] width 39 height 20
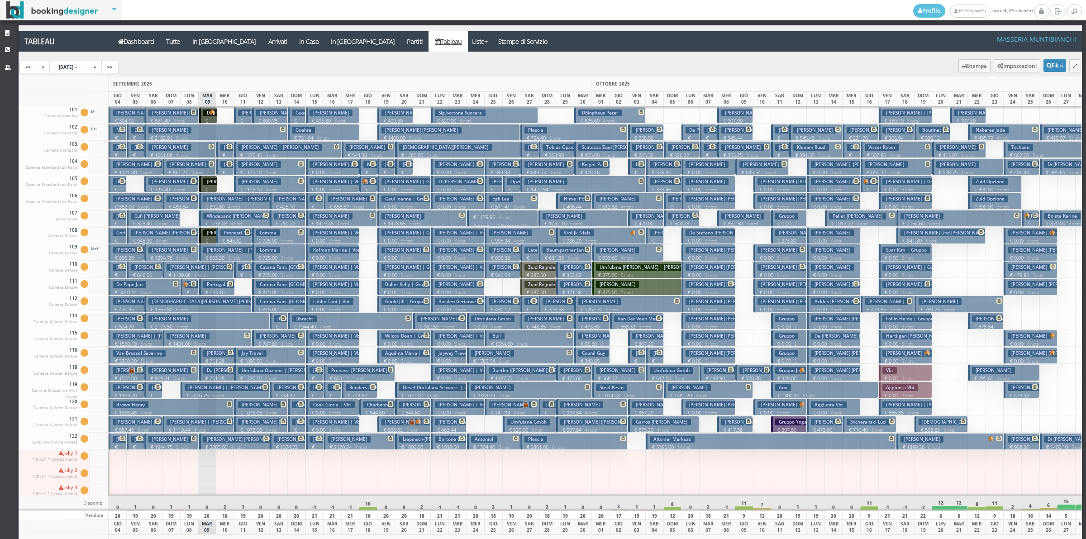
click at [225, 154] on p "€ 176.14 1 notti" at bounding box center [225, 166] width 11 height 29
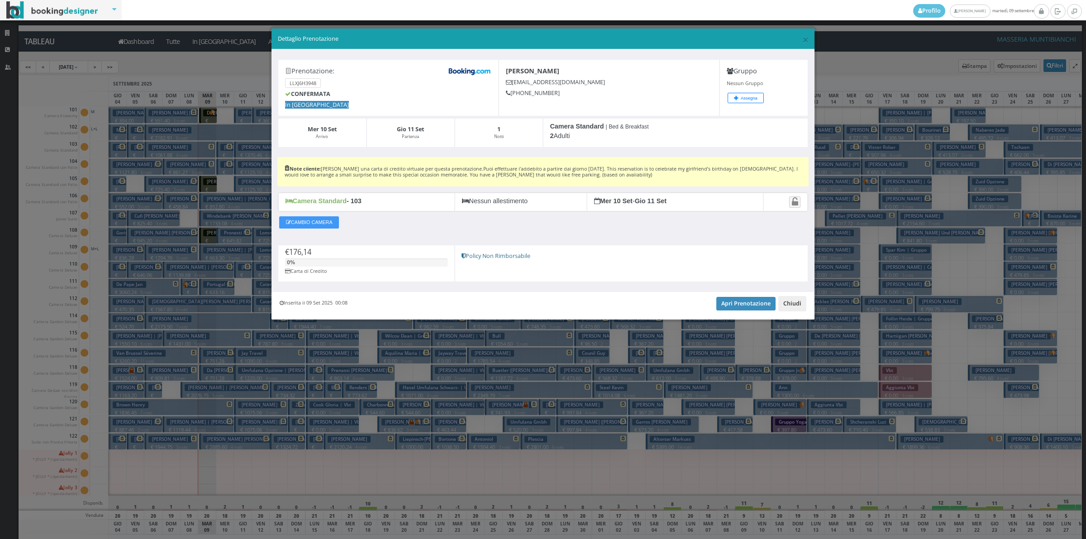
click at [791, 302] on button "Chiudi" at bounding box center [793, 303] width 28 height 15
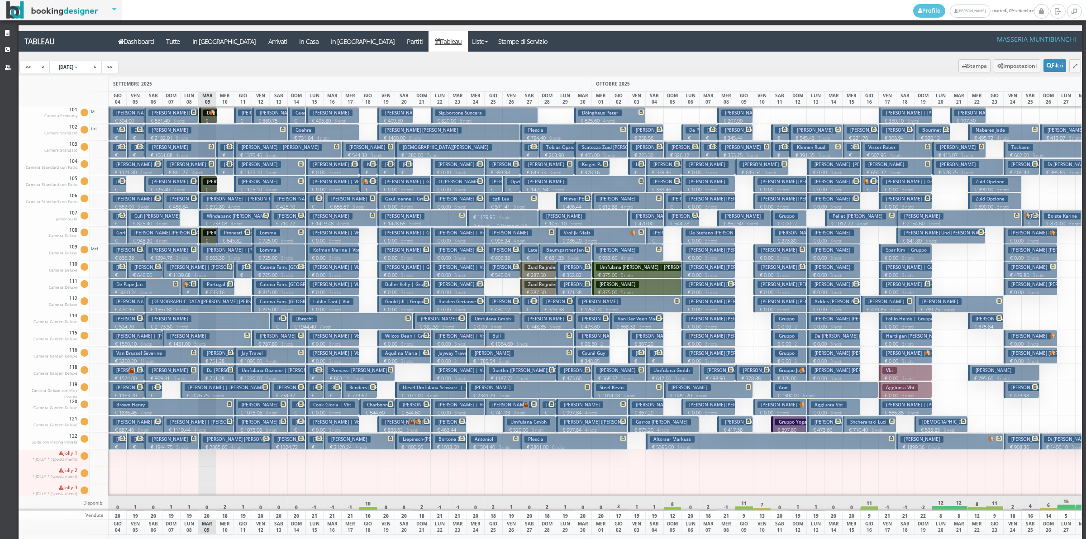
click at [224, 152] on p "€ 176.14 1 notti" at bounding box center [225, 166] width 11 height 29
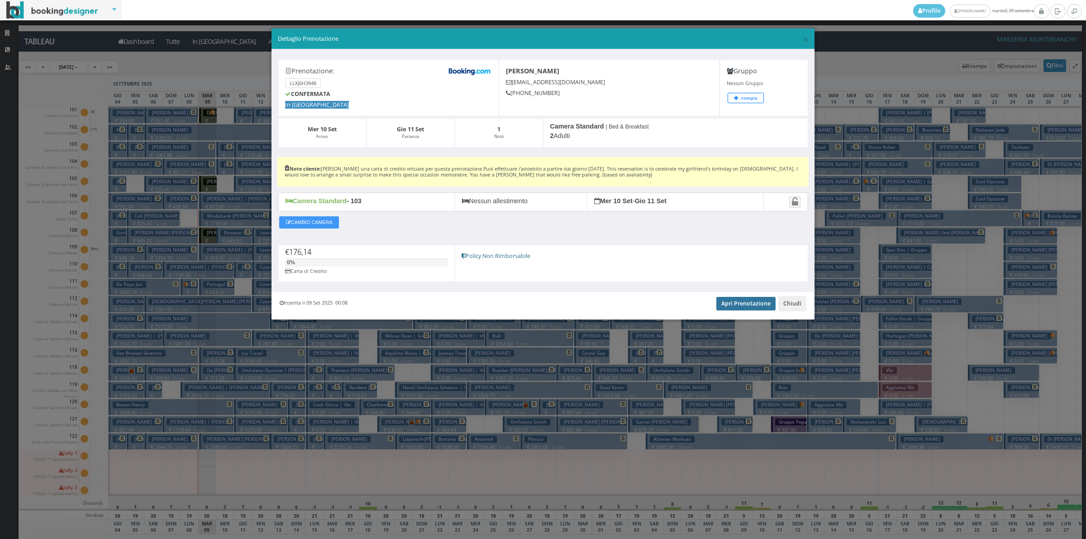
click at [738, 304] on link "Apri Prenotazione" at bounding box center [746, 304] width 59 height 14
click at [784, 302] on button "Chiudi" at bounding box center [793, 303] width 28 height 15
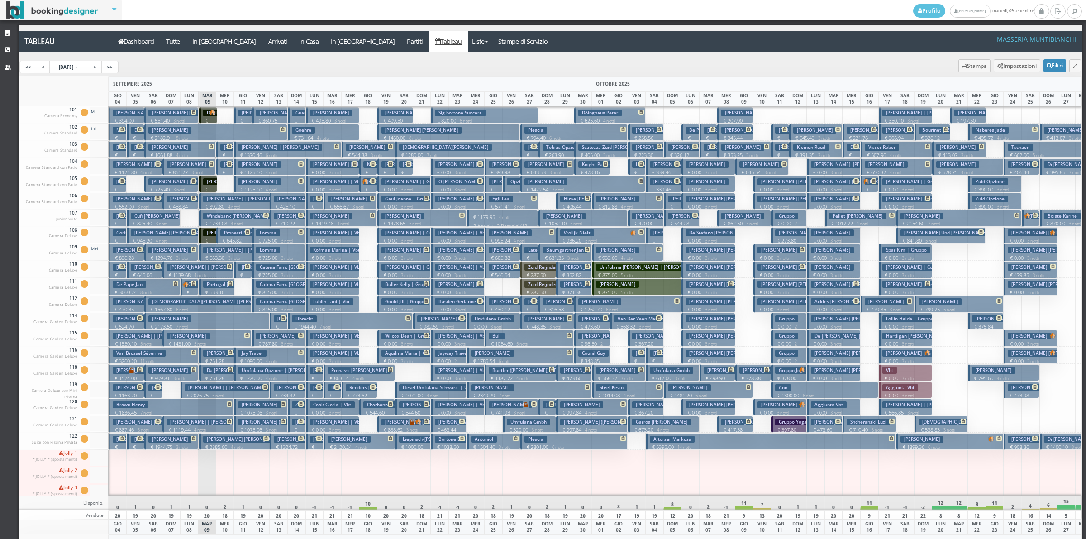
click at [222, 165] on h3 "Tamagnini Roberto" at bounding box center [241, 164] width 43 height 7
click at [0, 0] on div "× Dettaglio Prenotazione Prenotazione: LLXJ6H3948 CONFERMATA In Arrivo Paulo Jo…" at bounding box center [0, 0] width 0 height 0
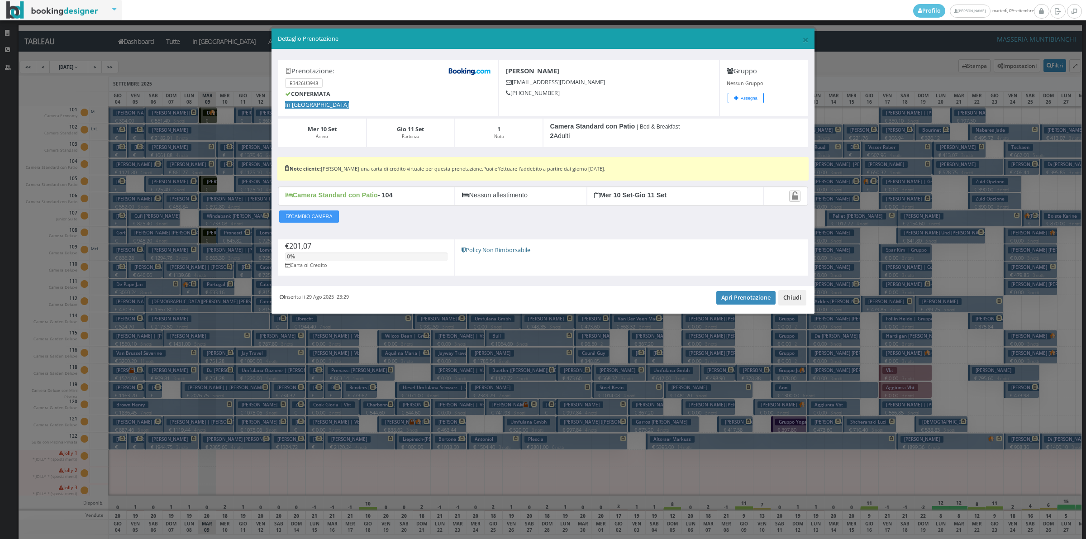
click at [785, 298] on button "Chiudi" at bounding box center [793, 297] width 28 height 15
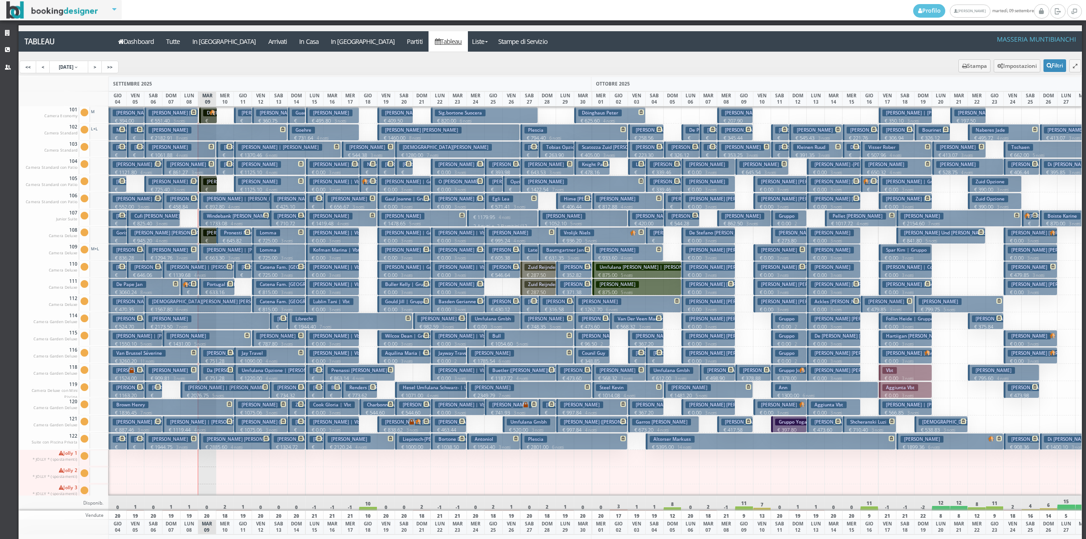
click at [225, 152] on p "€ 176.14 1 notti" at bounding box center [225, 166] width 11 height 29
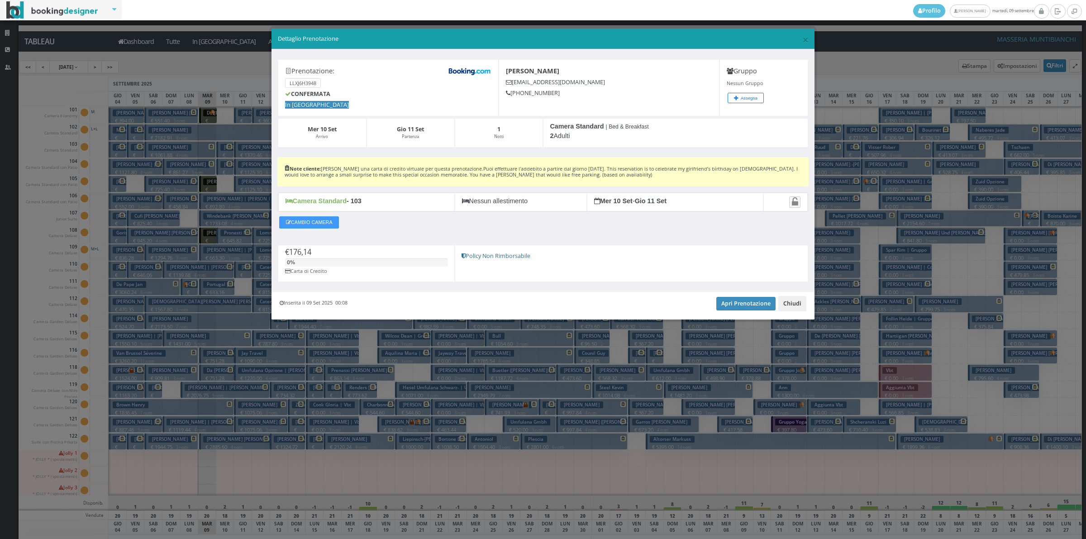
click at [793, 304] on button "Chiudi" at bounding box center [793, 303] width 28 height 15
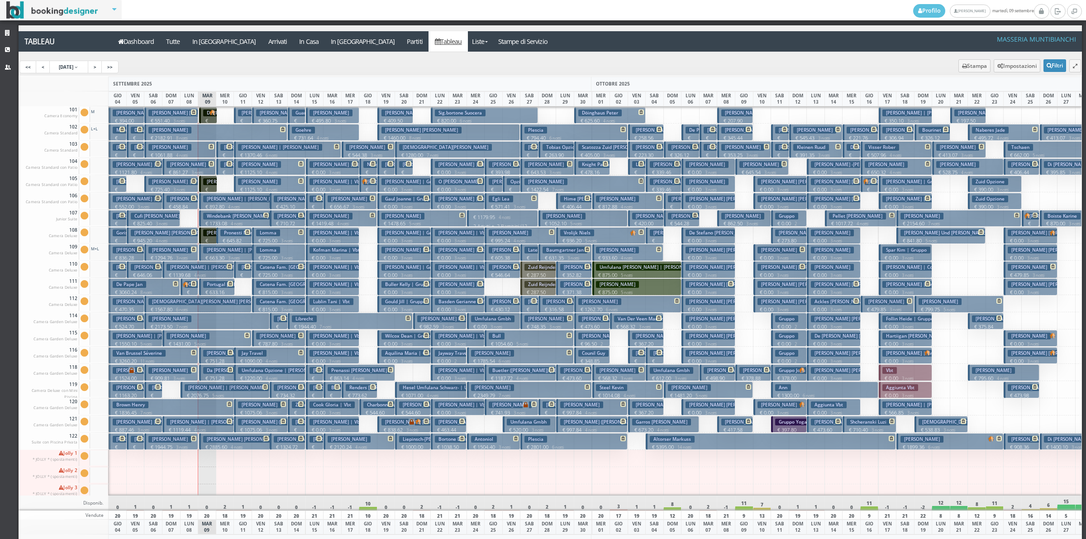
click at [231, 168] on button "Tamagnini Roberto € 201.07 1 notti 2 Adulti" at bounding box center [225, 166] width 18 height 17
click at [0, 0] on div "× Dettaglio Prenotazione Prenotazione: LLXJ6H3948 CONFERMATA In Arrivo Paulo Jo…" at bounding box center [0, 0] width 0 height 0
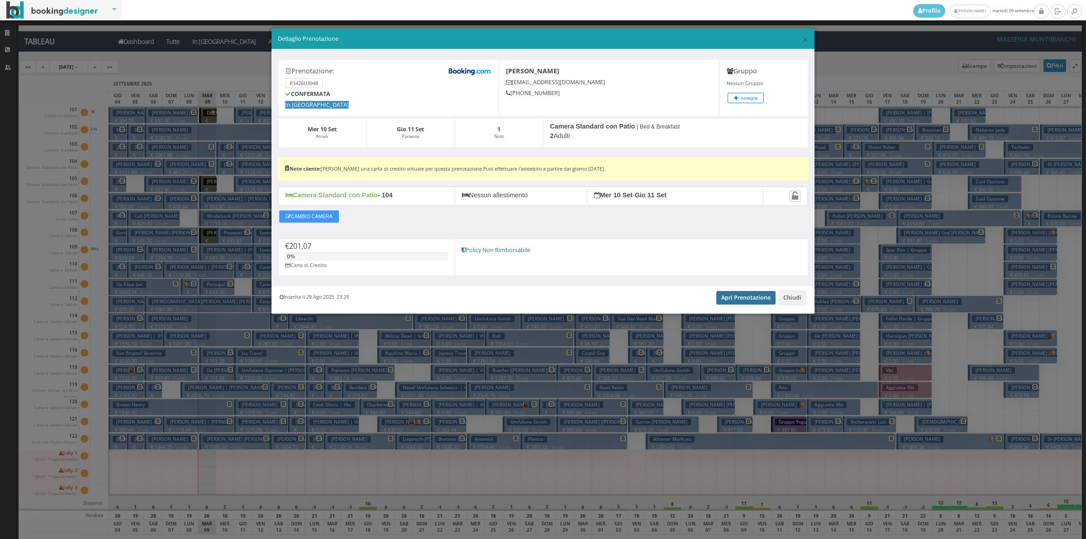
click at [760, 302] on link "Apri Prenotazione" at bounding box center [746, 298] width 59 height 14
click at [790, 295] on button "Chiudi" at bounding box center [793, 297] width 28 height 15
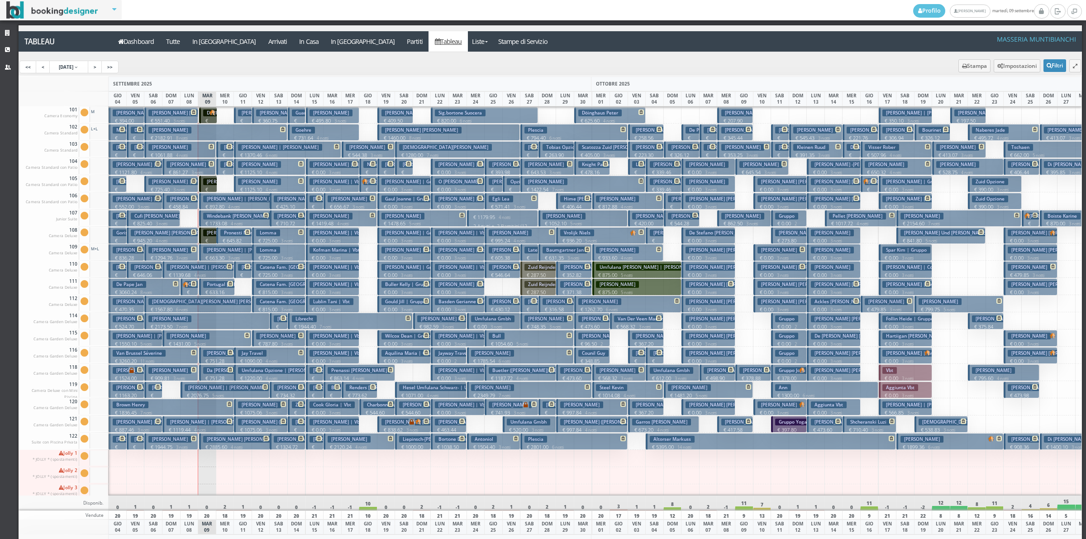
click at [224, 244] on button "Kuhn Andrea | Kuhn Andrea € 663.30 3 notti 1 Adulto" at bounding box center [225, 252] width 53 height 17
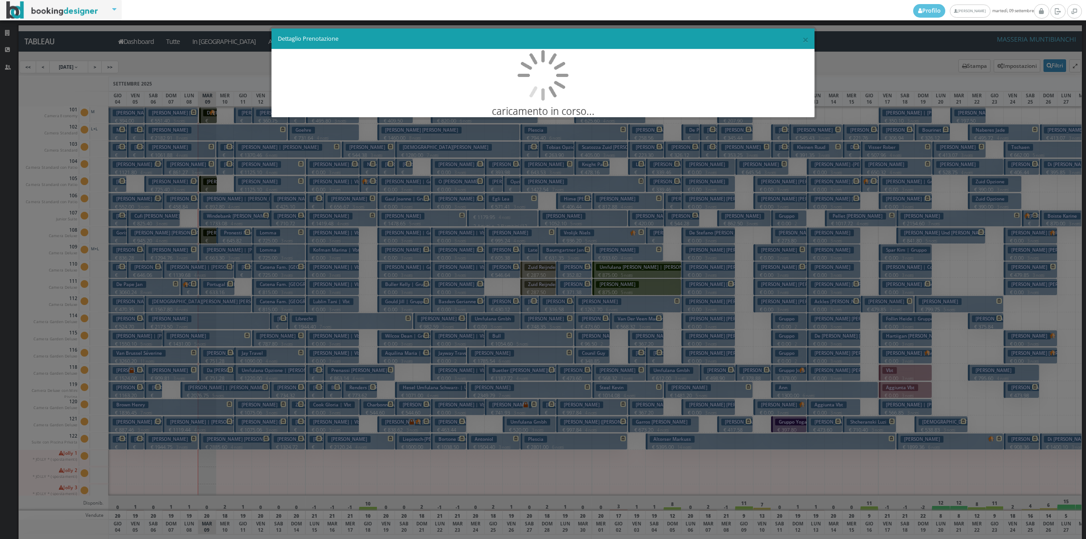
click at [224, 244] on div "× Dettaglio Prenotazione caricamento in corso..." at bounding box center [543, 269] width 1086 height 539
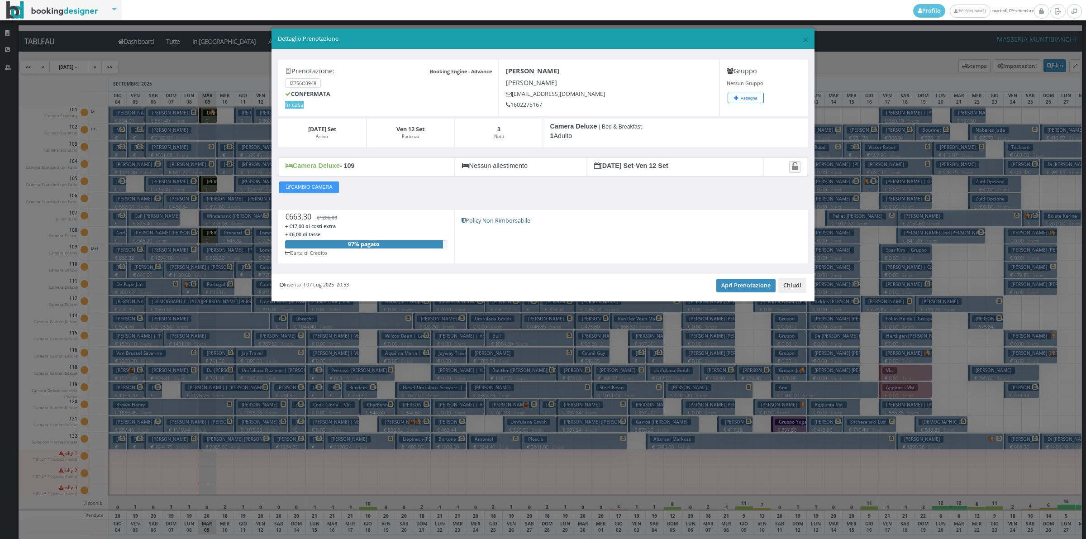
drag, startPoint x: 791, startPoint y: 287, endPoint x: 784, endPoint y: 289, distance: 6.7
click at [790, 287] on button "Chiudi" at bounding box center [793, 285] width 28 height 15
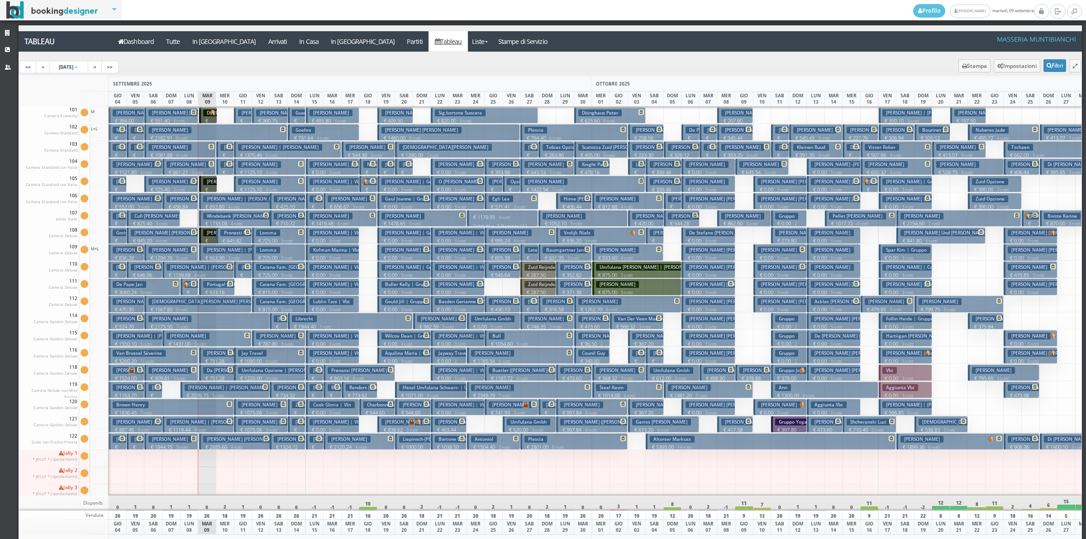
click at [231, 231] on h3 "Pronesti Marine" at bounding box center [241, 232] width 42 height 7
click at [0, 0] on div "× Dettaglio Prenotazione Booking Engine - Advance Prenotazione: IZ7S6O3948 CONF…" at bounding box center [0, 0] width 0 height 0
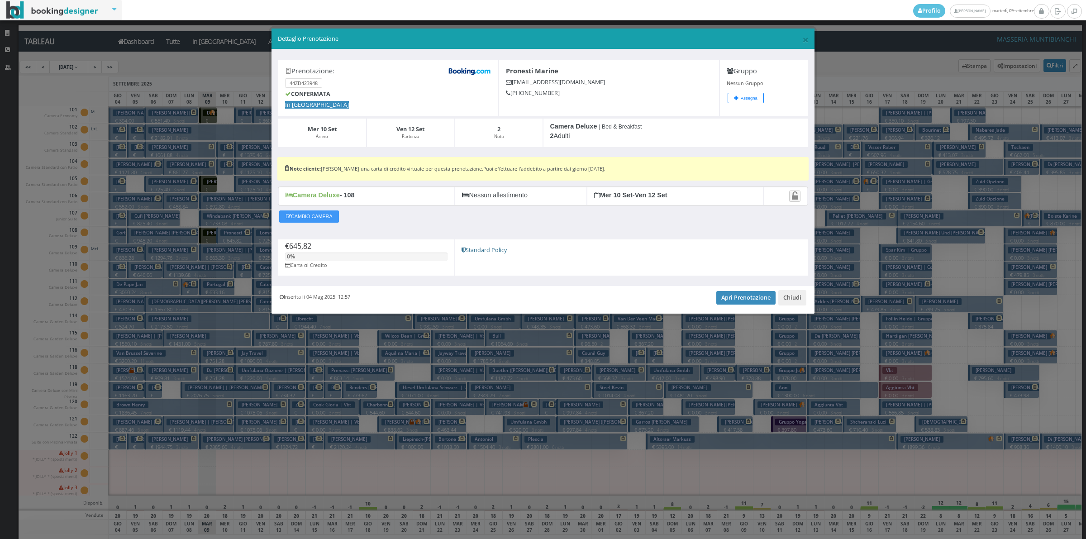
click at [766, 306] on div "Inserita il 04 Mag 2025 12:57 Apri Prenotazione Chiudi" at bounding box center [543, 300] width 543 height 28
click at [763, 305] on link "Apri Prenotazione" at bounding box center [746, 298] width 59 height 14
click at [790, 293] on button "Chiudi" at bounding box center [793, 297] width 28 height 15
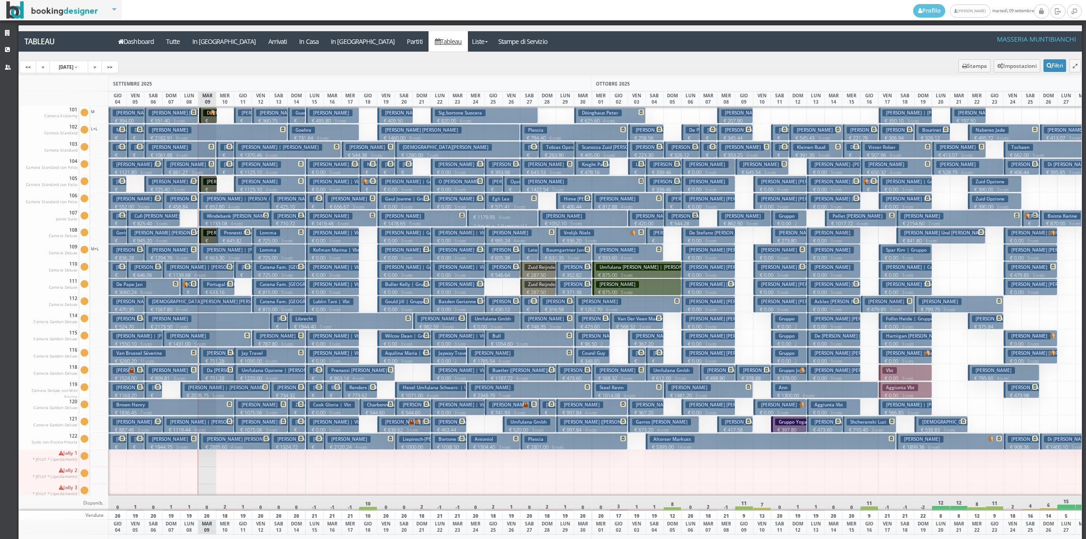
click at [214, 387] on h3 "[PERSON_NAME] | [PERSON_NAME]" at bounding box center [227, 387] width 84 height 7
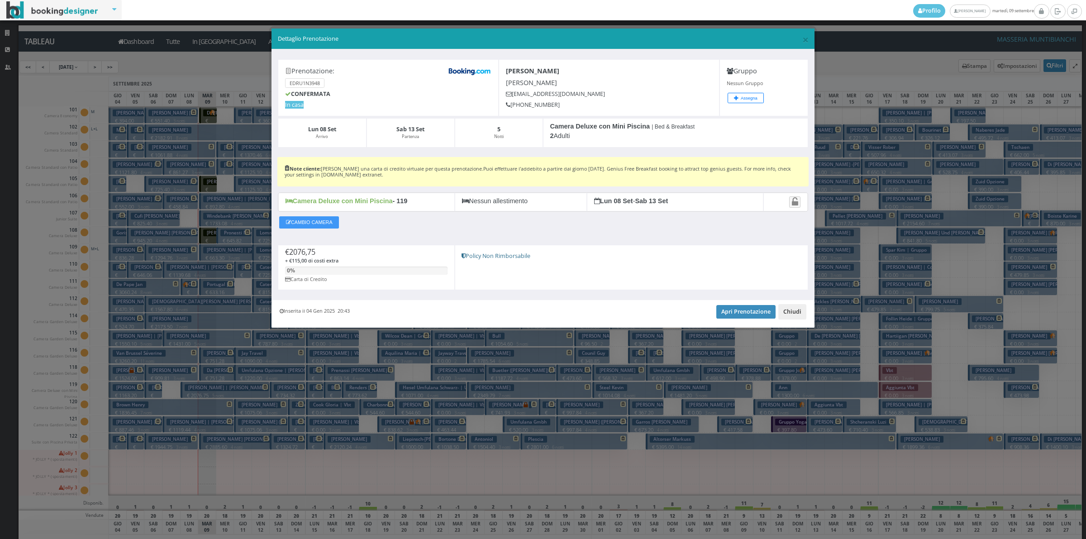
click at [791, 315] on button "Chiudi" at bounding box center [793, 311] width 28 height 15
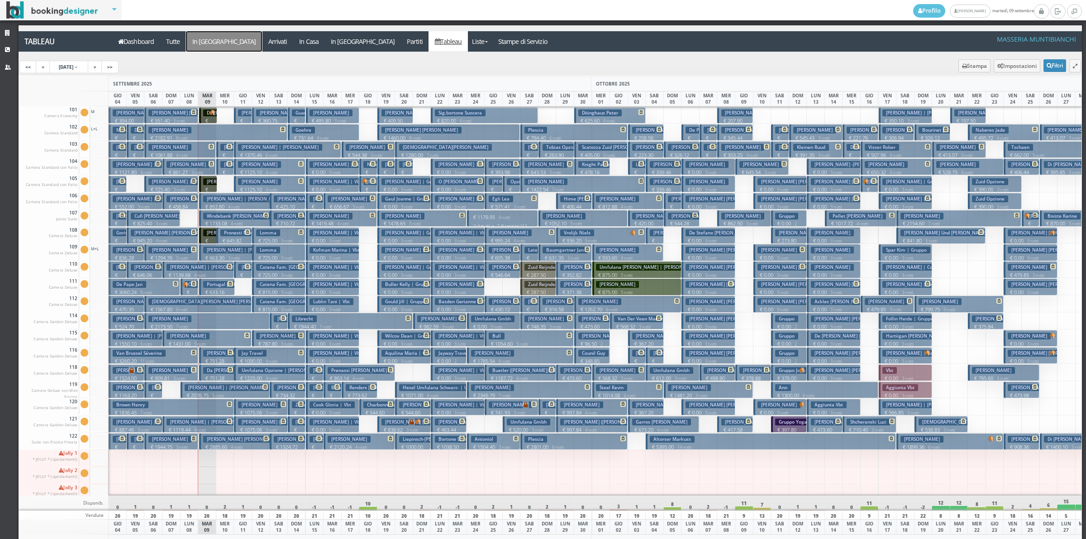
click at [220, 40] on a=pms-arrival-reservations"] "In [GEOGRAPHIC_DATA]" at bounding box center [224, 41] width 76 height 20
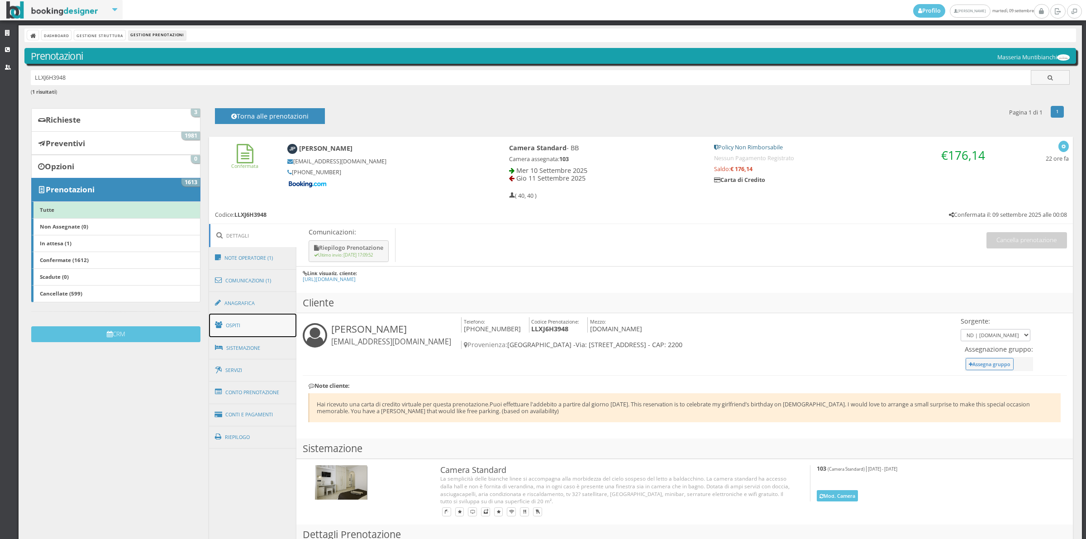
click at [258, 326] on link "Ospiti" at bounding box center [253, 326] width 88 height 24
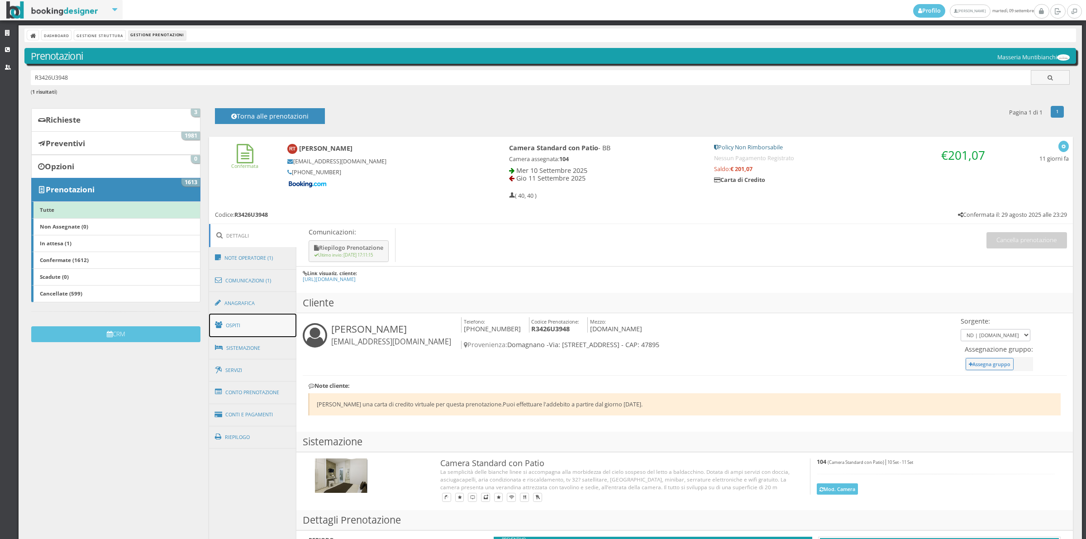
click at [247, 333] on link "Ospiti" at bounding box center [253, 326] width 88 height 24
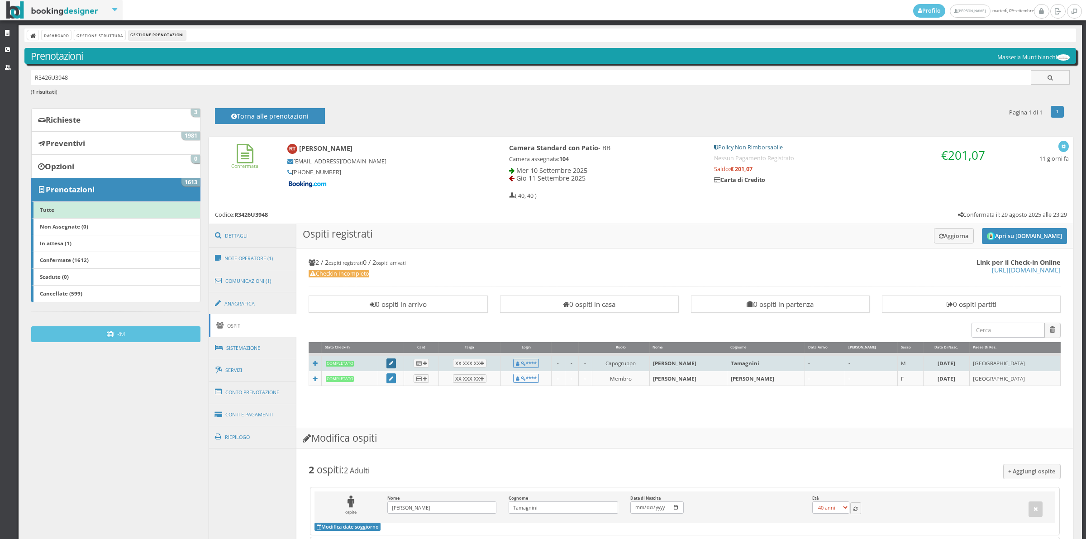
click at [393, 363] on icon at bounding box center [391, 363] width 4 height 5
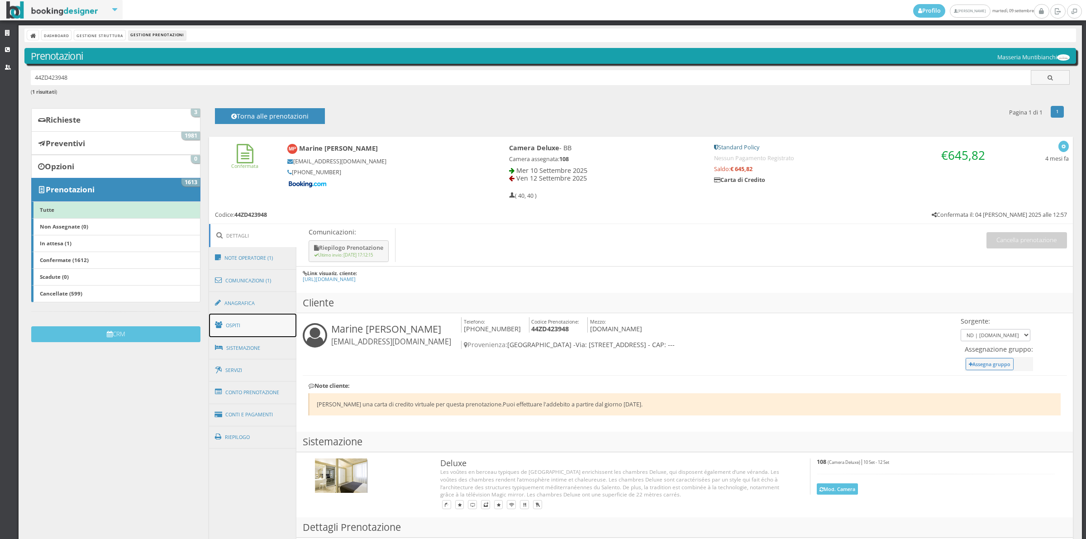
click at [264, 334] on link "Ospiti" at bounding box center [253, 326] width 88 height 24
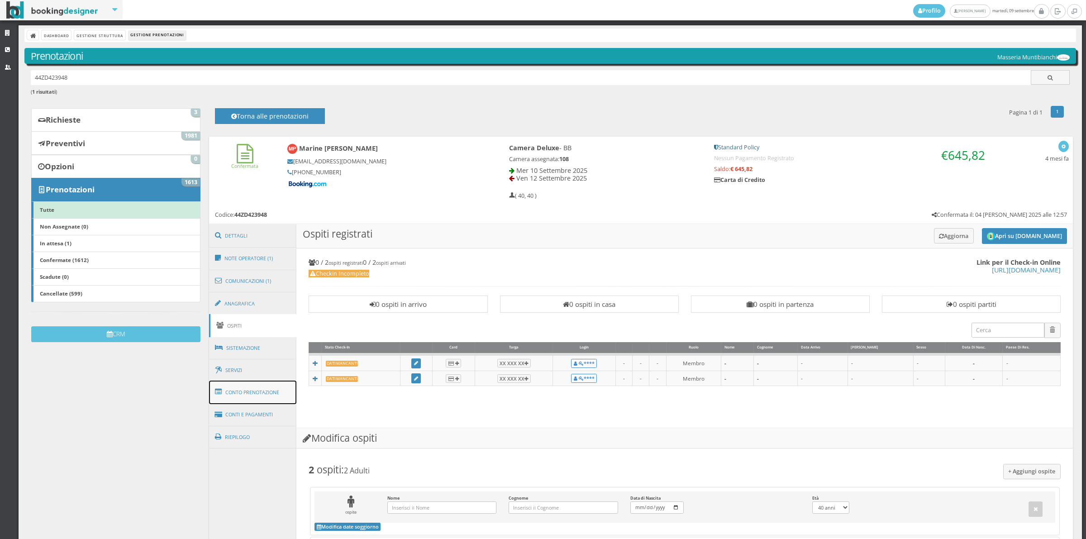
click at [274, 398] on link "Conto Prenotazione" at bounding box center [253, 393] width 88 height 24
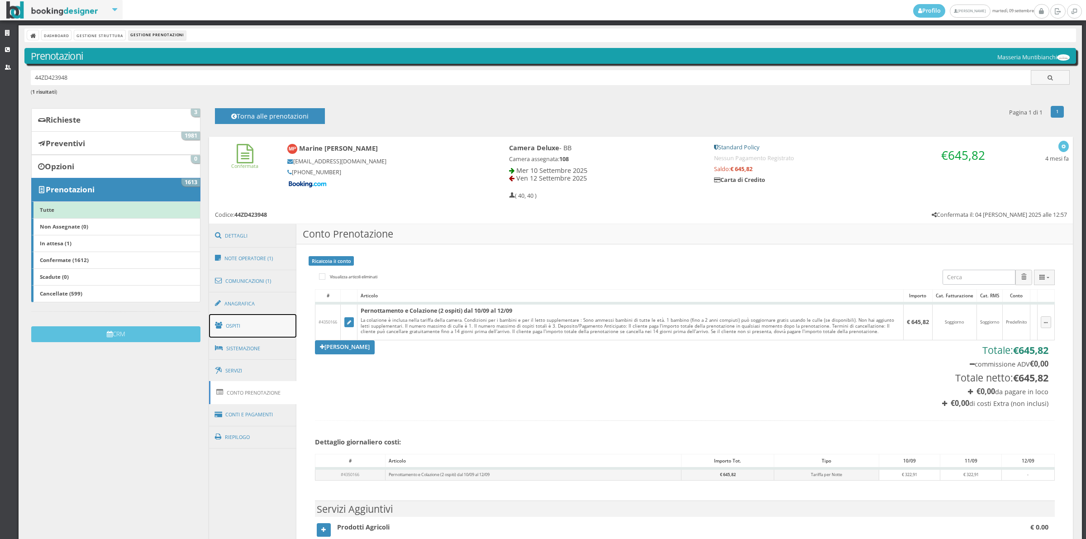
click at [257, 329] on link "Ospiti" at bounding box center [253, 326] width 88 height 24
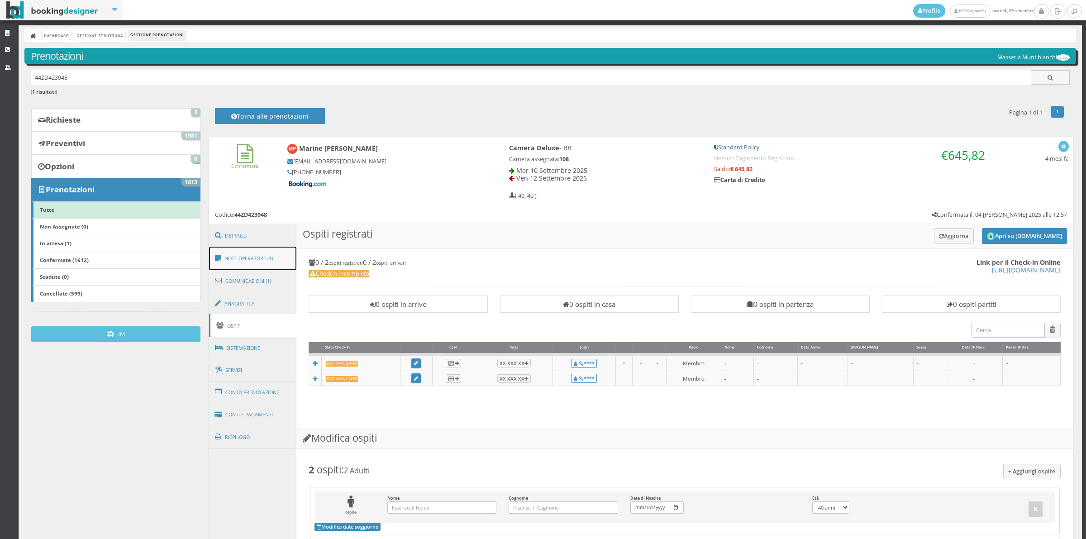
click at [256, 265] on link "Note Operatore (1)" at bounding box center [253, 259] width 88 height 24
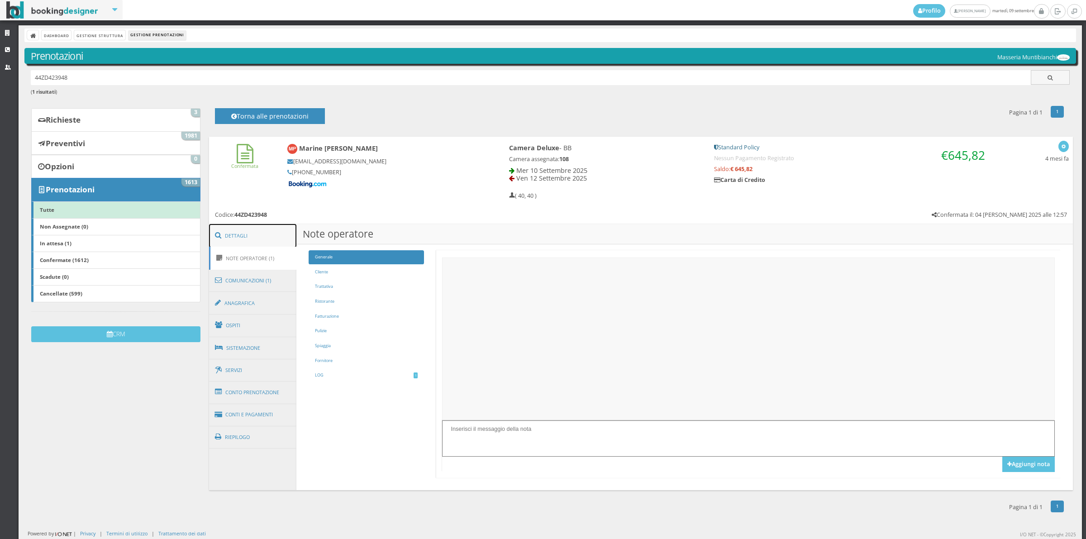
click at [249, 227] on link "Dettagli" at bounding box center [253, 236] width 88 height 24
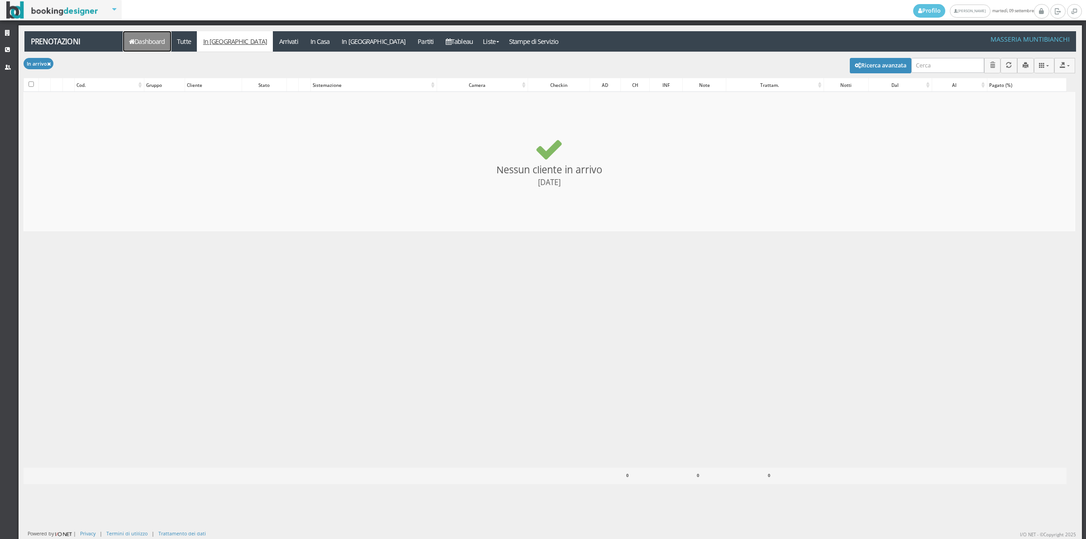
click at [149, 48] on link "Dashboard" at bounding box center [147, 41] width 48 height 20
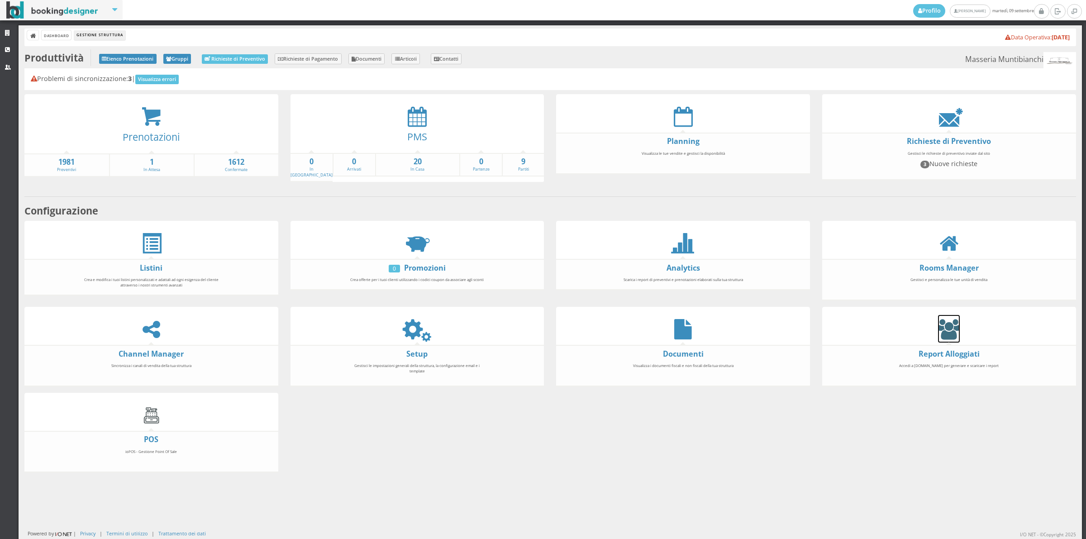
click at [938, 329] on icon at bounding box center [949, 329] width 22 height 20
click at [412, 329] on icon at bounding box center [417, 329] width 20 height 20
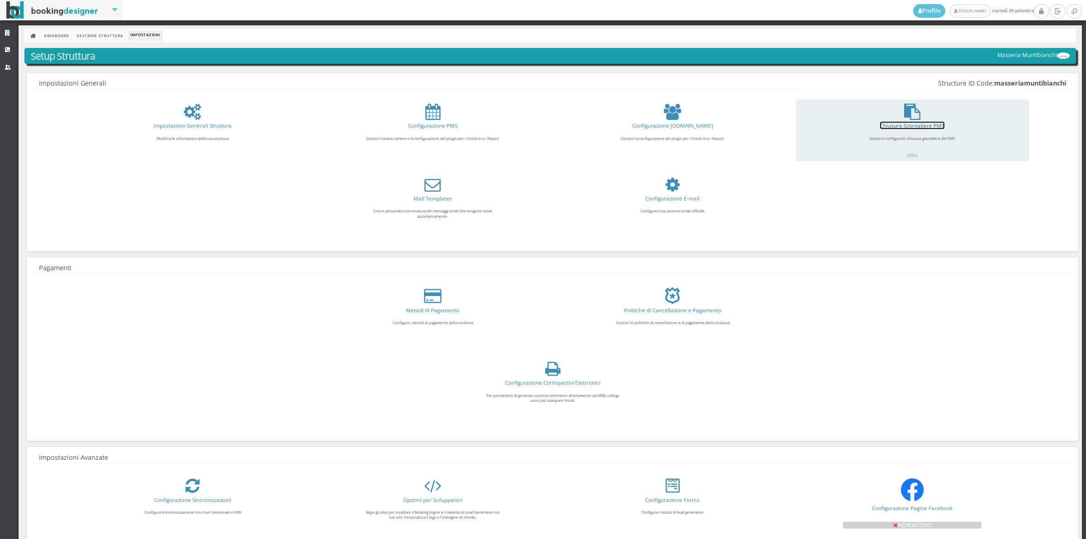
click at [915, 124] on link "Chiusure Giornaliere PMS" at bounding box center [912, 125] width 64 height 7
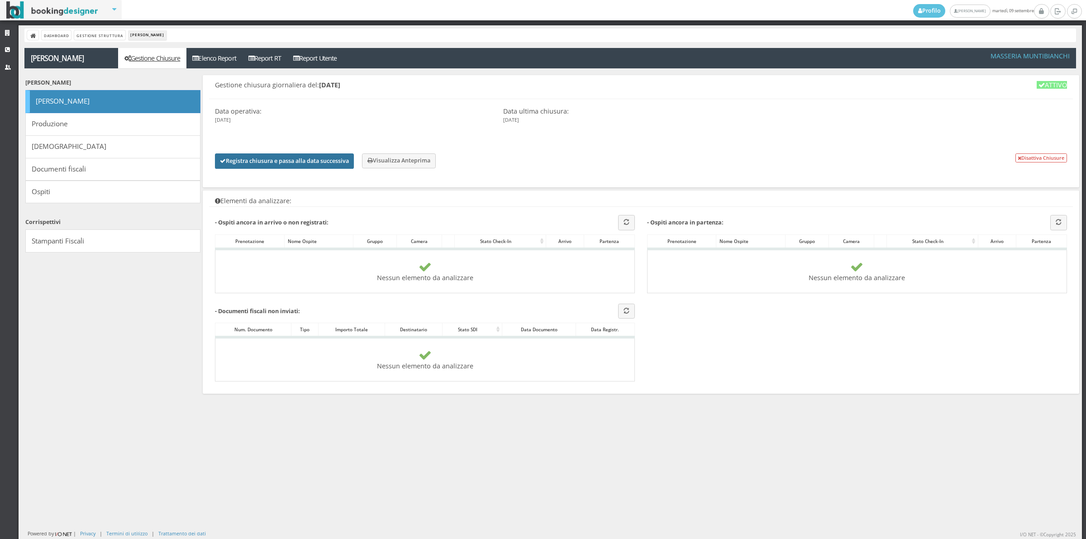
click at [281, 160] on button "Registra chiusura e passa alla data successiva" at bounding box center [284, 160] width 139 height 15
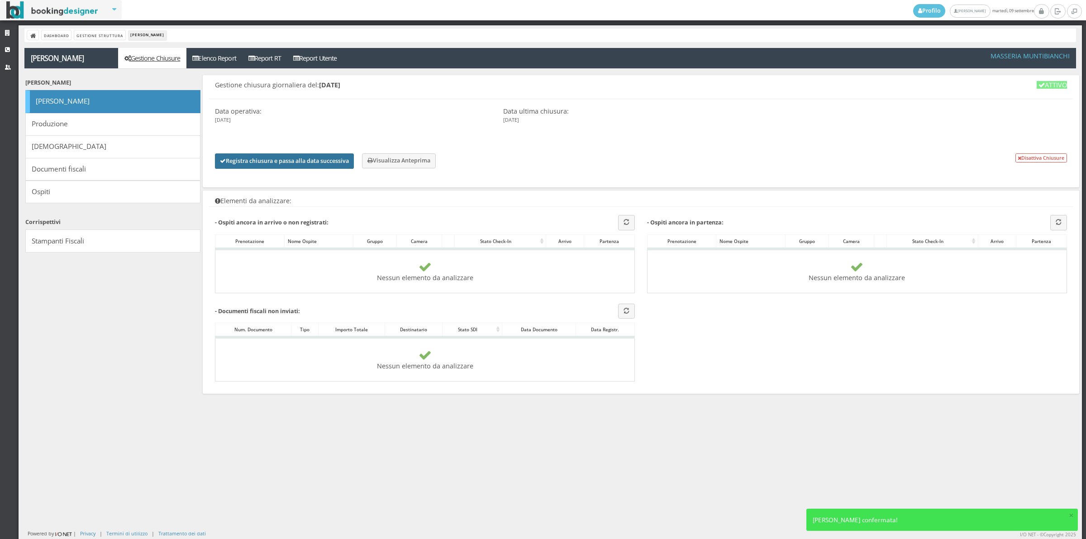
click at [265, 163] on button "Registra chiusura e passa alla data successiva" at bounding box center [284, 160] width 139 height 15
click at [96, 34] on link "Gestione Struttura" at bounding box center [99, 35] width 51 height 10
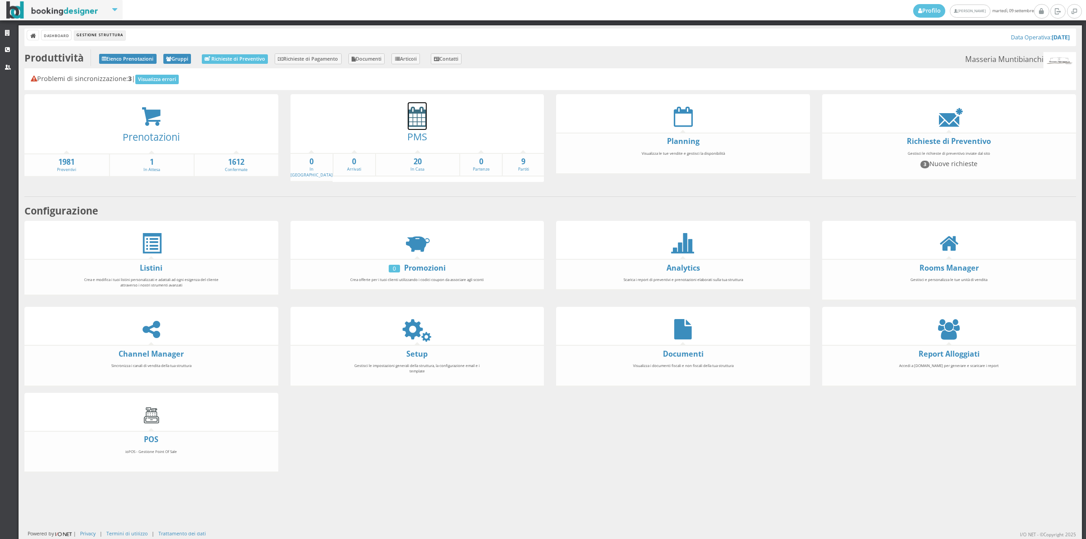
click at [423, 120] on icon at bounding box center [417, 116] width 19 height 20
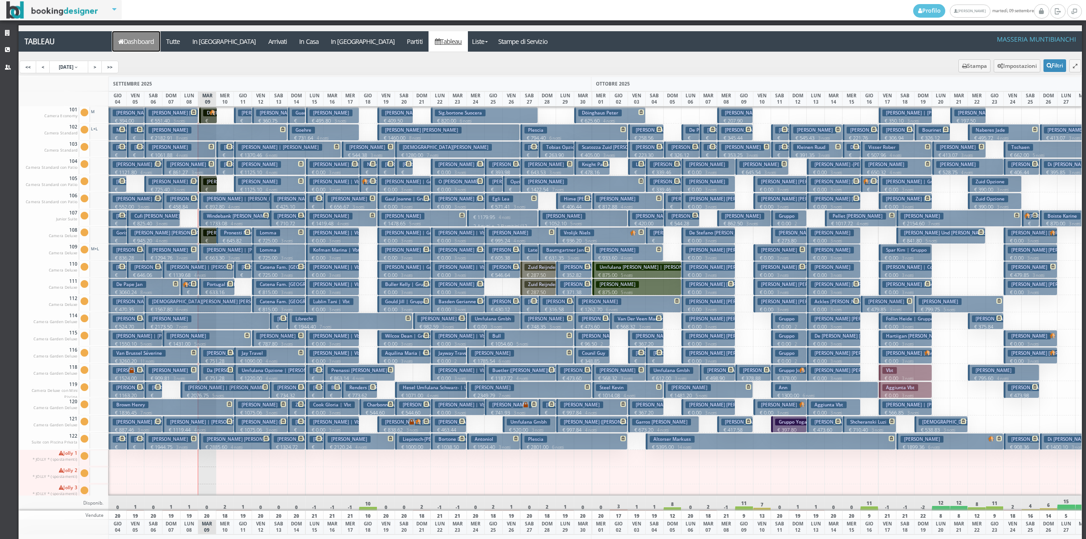
click at [144, 37] on link "Dashboard" at bounding box center [136, 41] width 48 height 20
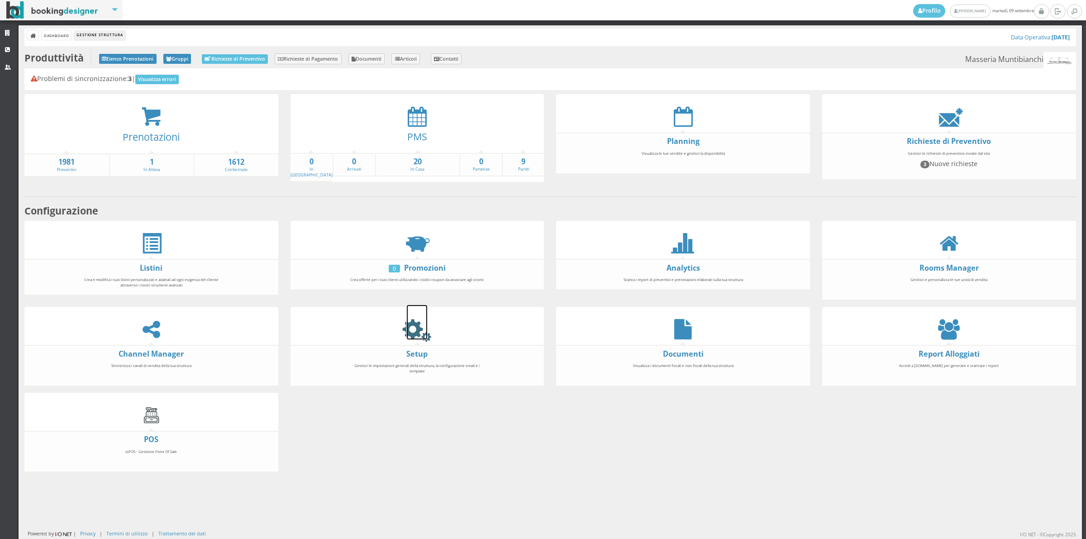
click at [417, 335] on icon at bounding box center [417, 329] width 20 height 20
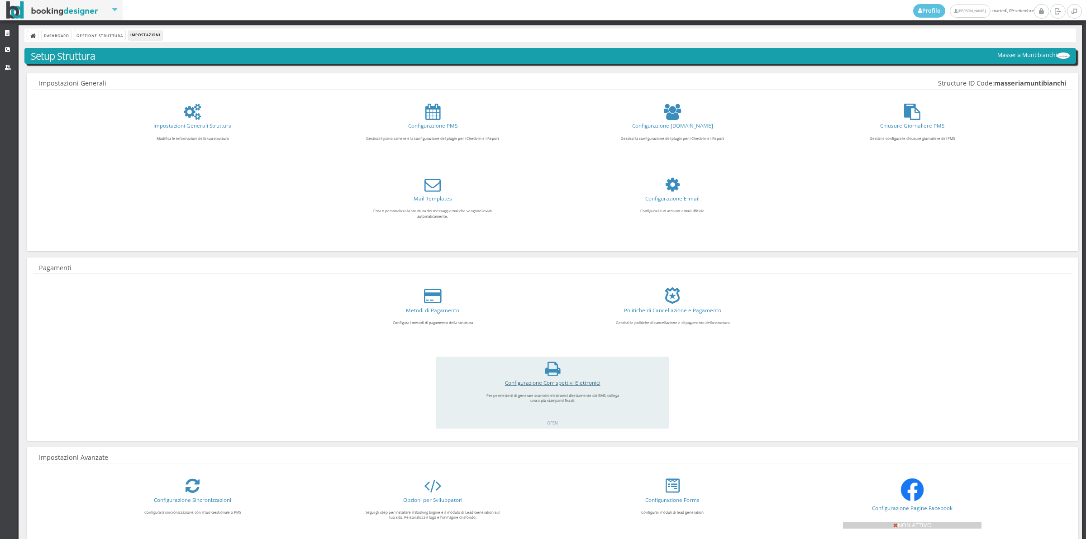
click at [577, 383] on link "Configurazione Corrispettivi Elettronici" at bounding box center [553, 382] width 96 height 7
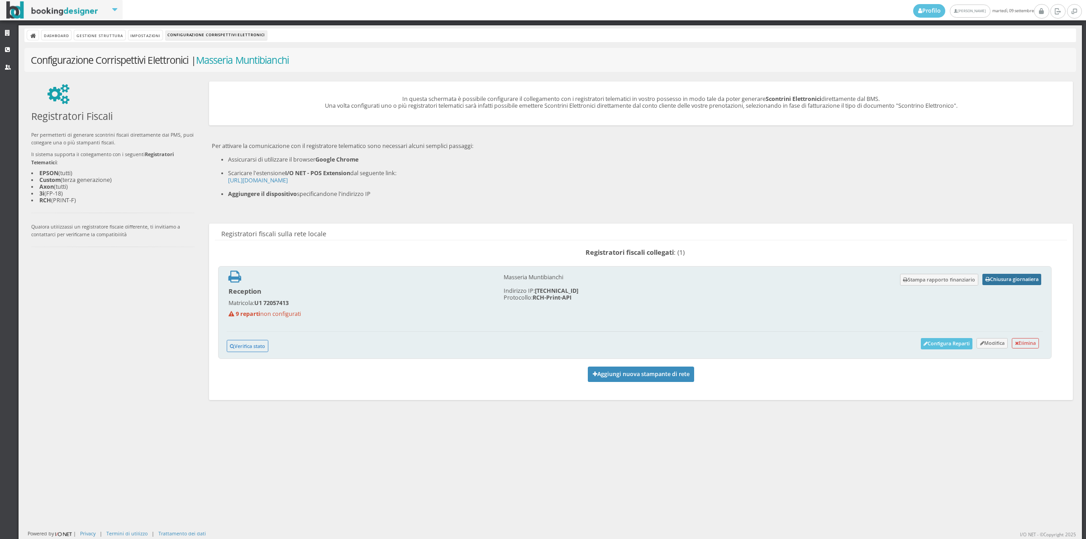
click at [998, 279] on button "Chiusura giornaliera" at bounding box center [1012, 279] width 59 height 11
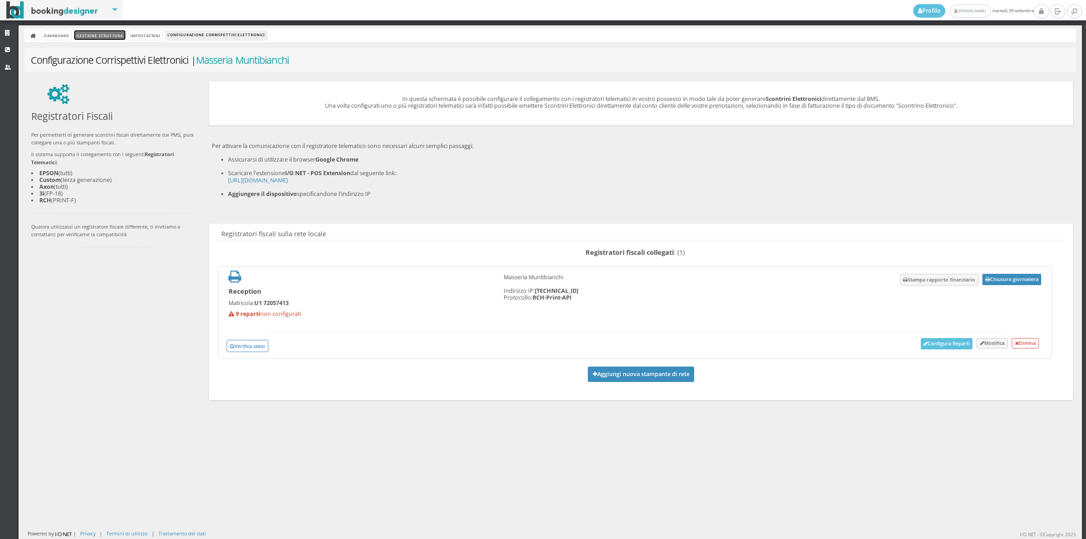
click at [103, 37] on link "Gestione Struttura" at bounding box center [99, 35] width 51 height 10
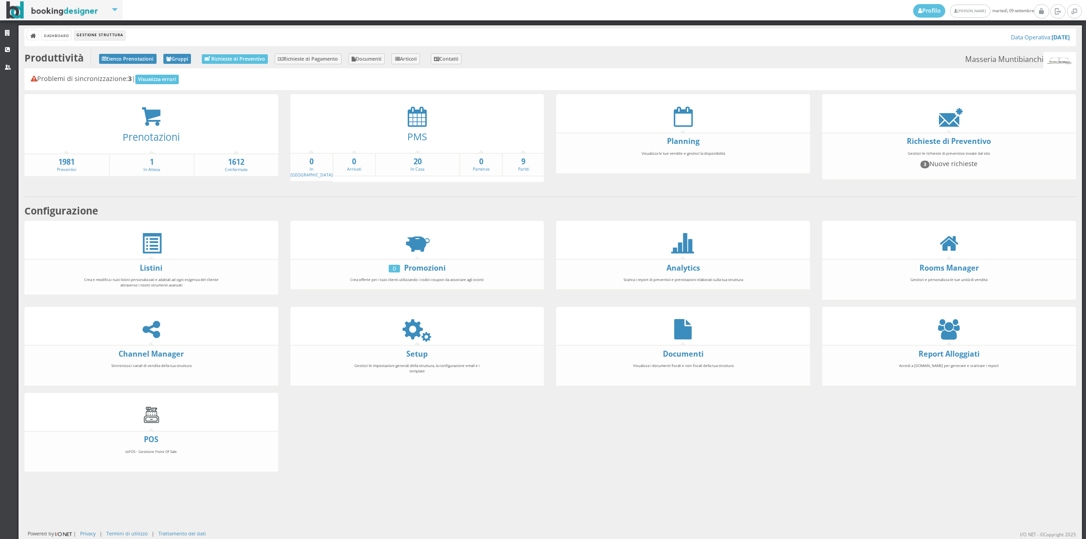
click at [402, 116] on div at bounding box center [418, 116] width 254 height 20
click at [415, 118] on icon at bounding box center [417, 116] width 19 height 20
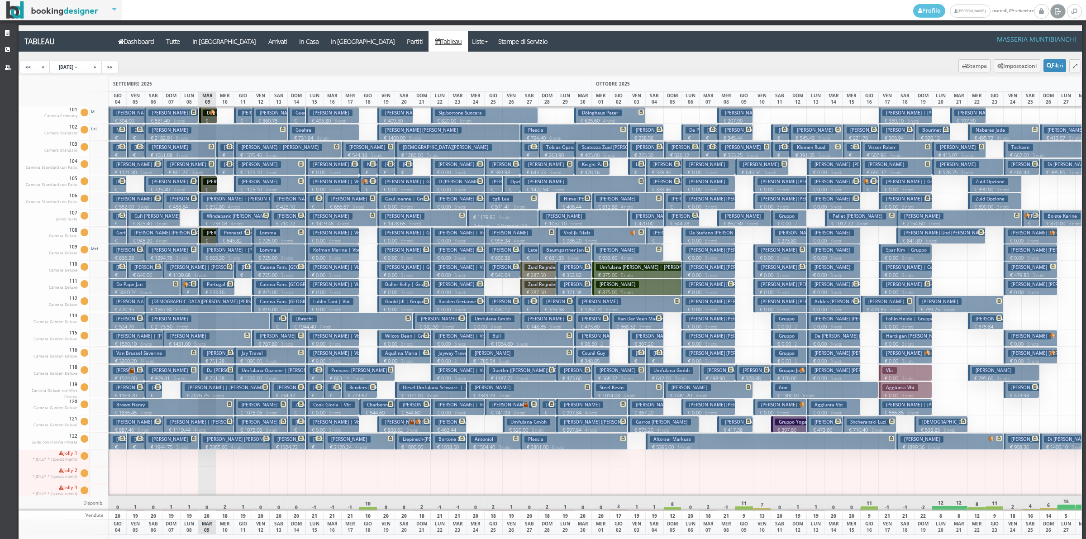
click at [1053, 10] on link at bounding box center [1058, 11] width 15 height 14
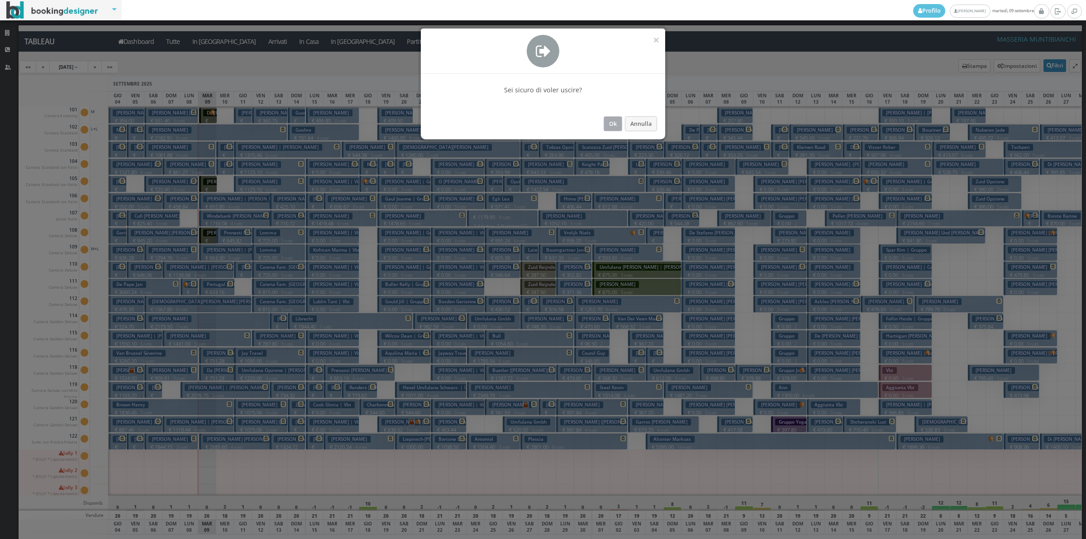
click at [612, 126] on button "Ok" at bounding box center [613, 123] width 19 height 15
